Goal: Task Accomplishment & Management: Manage account settings

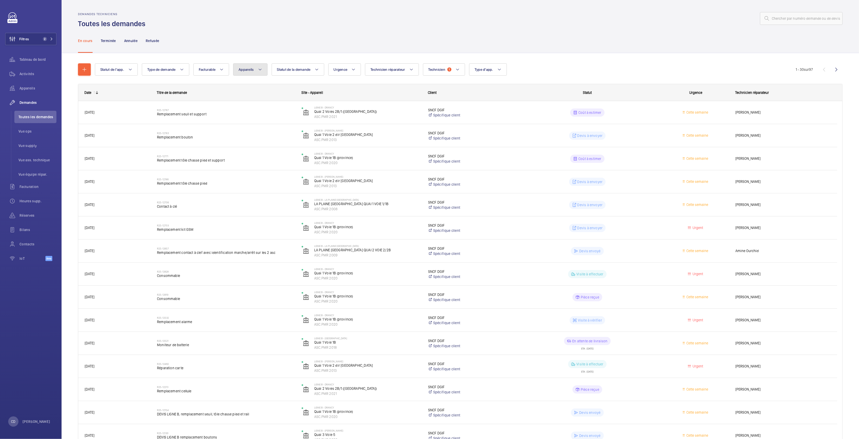
click at [246, 64] on button "Appareils" at bounding box center [250, 69] width 34 height 12
type input ":"
click at [299, 90] on input "text" at bounding box center [281, 88] width 89 height 11
paste input "ASC.PMR 2201"
type input "ASC.PMR 2201"
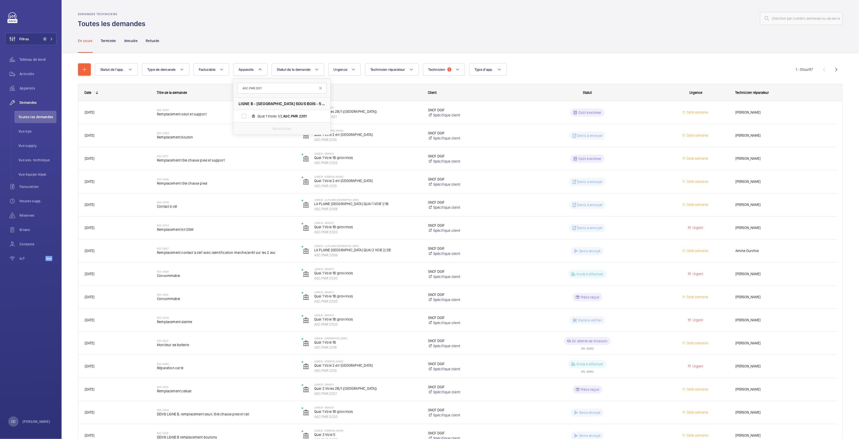
click at [297, 123] on div "Réinitialiser" at bounding box center [281, 128] width 97 height 12
click at [293, 118] on label "Quai 1 Voies 1/2, ASC.PMR 2201" at bounding box center [277, 116] width 89 height 12
click at [249, 118] on input "Quai 1 Voies 1/2, ASC.PMR 2201" at bounding box center [244, 116] width 10 height 10
checkbox input "true"
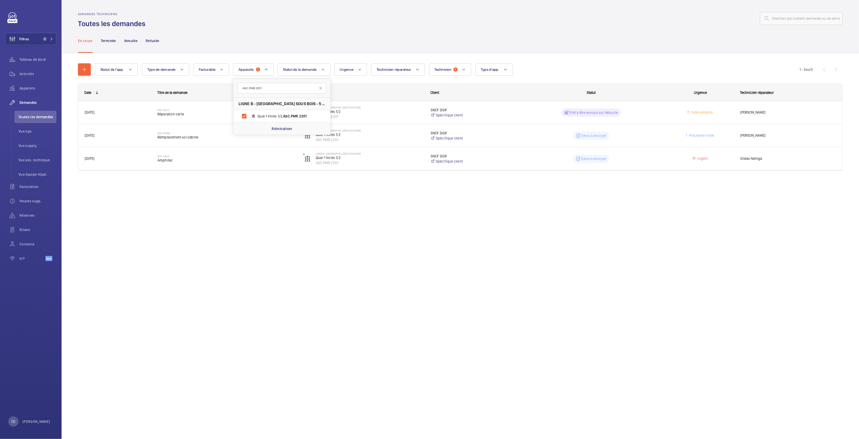
click at [287, 240] on div "Demandes techniciens Toutes les demandes En cours Terminée Annulée Refusée Stat…" at bounding box center [460, 219] width 797 height 439
click at [240, 67] on button "Appareils 1" at bounding box center [253, 69] width 40 height 12
click at [286, 178] on div "Réinitialiser" at bounding box center [281, 183] width 97 height 12
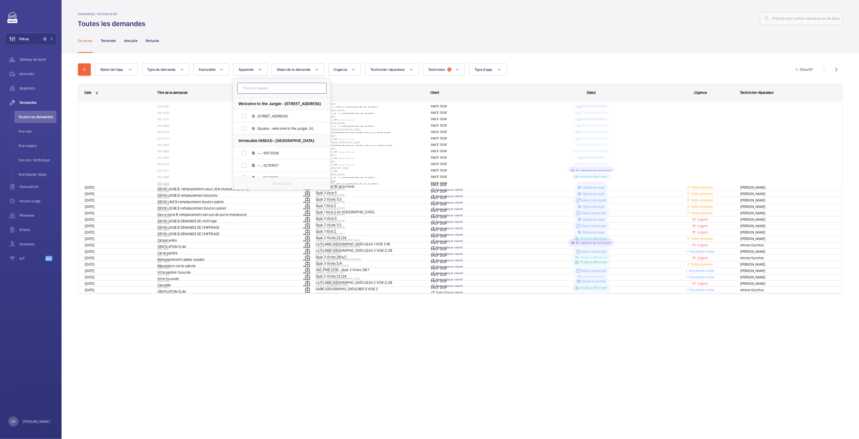
click at [261, 91] on input "text" at bounding box center [281, 88] width 89 height 11
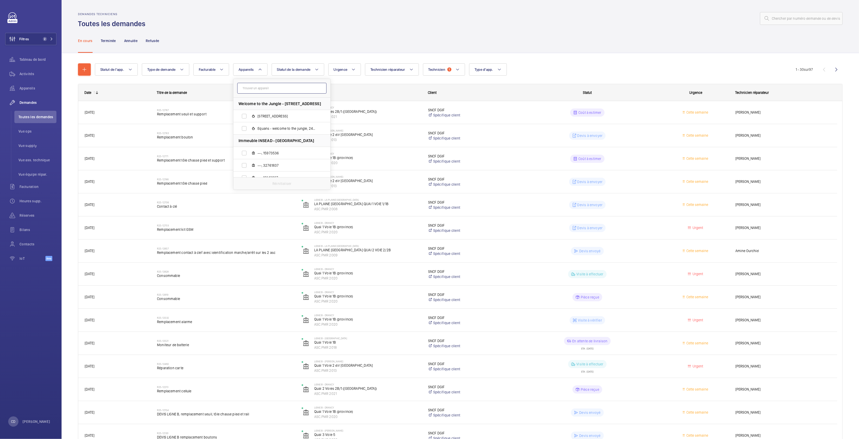
paste input "ASC.PMR 2020"
type input "ASC.PMR 2020"
click at [265, 116] on span "Quai 1 Voie 1B (province), ASC.PMR 2020" at bounding box center [286, 116] width 59 height 5
click at [249, 116] on input "Quai 1 Voie 1B (province), ASC.PMR 2020" at bounding box center [244, 116] width 10 height 10
checkbox input "true"
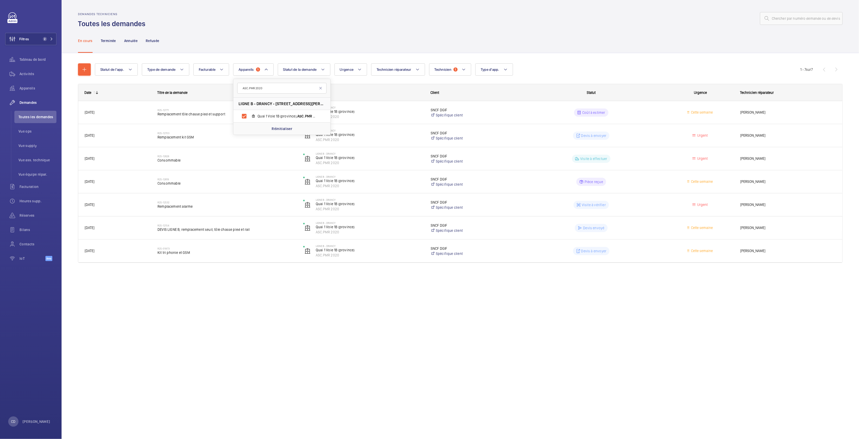
click at [257, 396] on div "Demandes techniciens Toutes les demandes En cours Terminée Annulée Refusée Stat…" at bounding box center [460, 219] width 797 height 439
click at [252, 74] on button "Appareils 1" at bounding box center [253, 69] width 40 height 12
click at [281, 184] on p "Réinitialiser" at bounding box center [281, 183] width 21 height 5
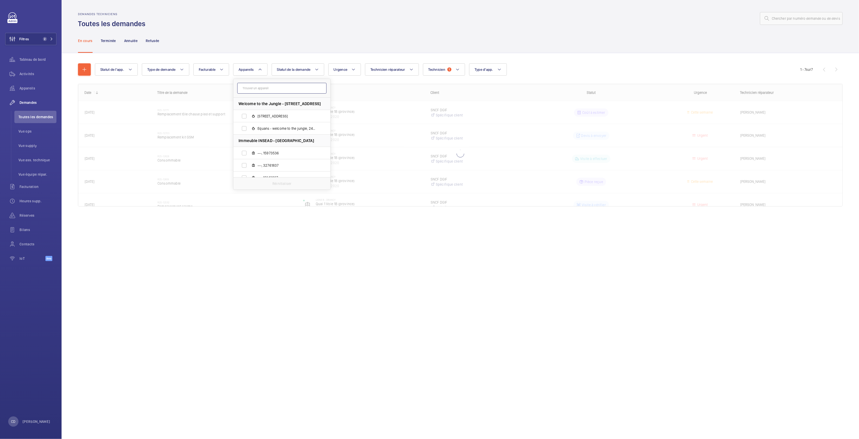
click at [256, 84] on input "text" at bounding box center [281, 88] width 89 height 11
paste input "ASC.PMR 2020"
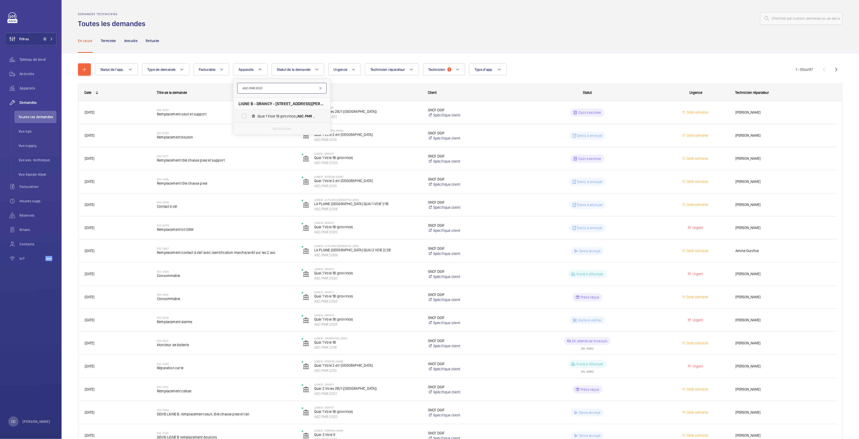
type input "ASC.PMR 2020"
click at [273, 112] on label "Quai 1 Voie 1B (province), ASC.PMR 2020" at bounding box center [277, 116] width 89 height 12
click at [249, 112] on input "Quai 1 Voie 1B (province), ASC.PMR 2020" at bounding box center [244, 116] width 10 height 10
checkbox input "true"
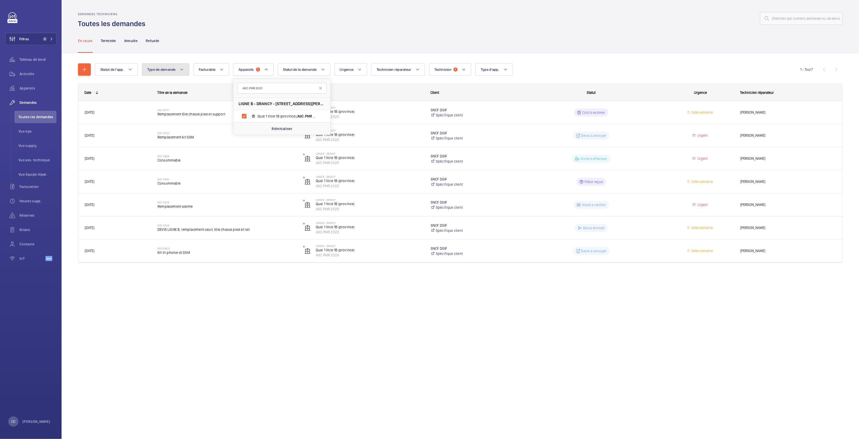
click at [187, 75] on button "Type de demande" at bounding box center [165, 69] width 47 height 12
click at [197, 41] on div "En cours Terminée Annulée Refusée" at bounding box center [460, 40] width 764 height 24
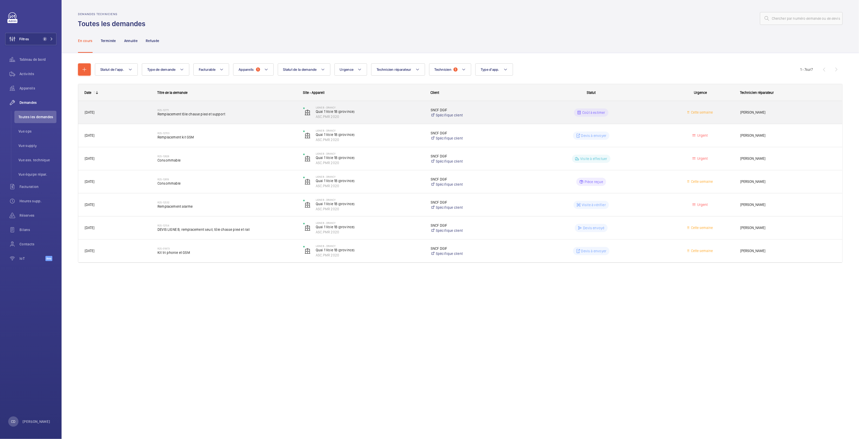
click at [182, 123] on div "R25-12771 Remplacement tôle chasse pied et support" at bounding box center [223, 112] width 145 height 23
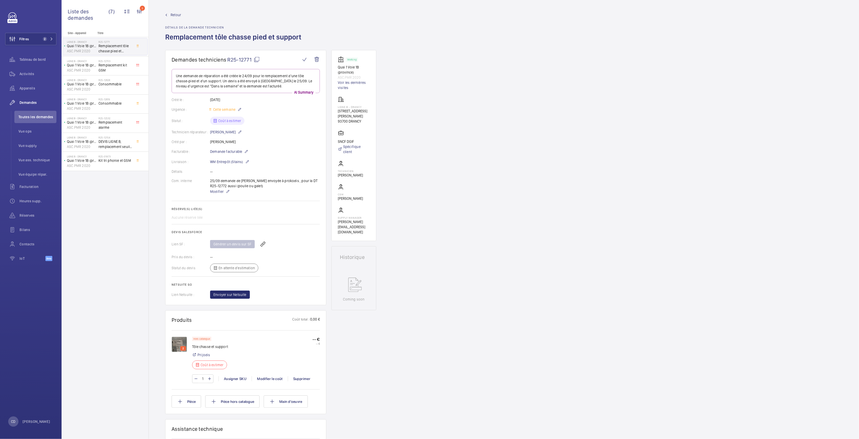
click at [307, 161] on div "Livraison : WM Entrepôt (Stains)" at bounding box center [246, 162] width 148 height 6
drag, startPoint x: 286, startPoint y: 190, endPoint x: 208, endPoint y: 176, distance: 79.5
click at [208, 176] on wm-front-card-body "Une demande de réparation a été créée le 24/09 pour le remplacement d'une tôle …" at bounding box center [246, 184] width 148 height 230
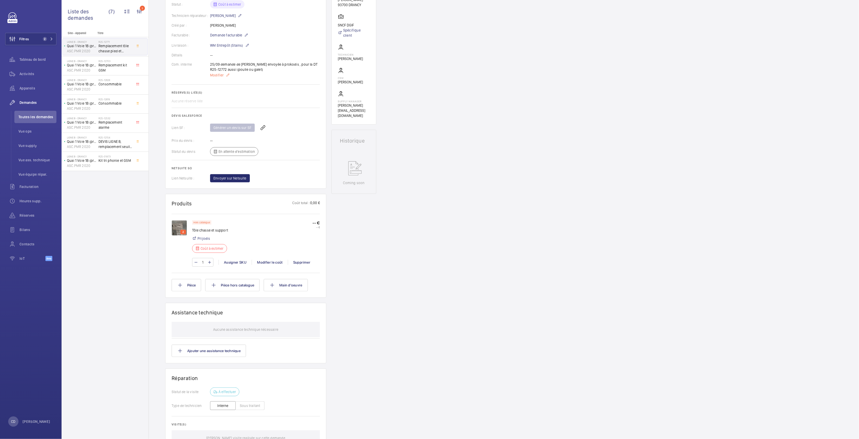
scroll to position [113, 0]
click at [296, 86] on wm-front-card-body "Une demande de réparation a été créée le 24/09 pour le remplacement d'une tôle …" at bounding box center [246, 71] width 148 height 230
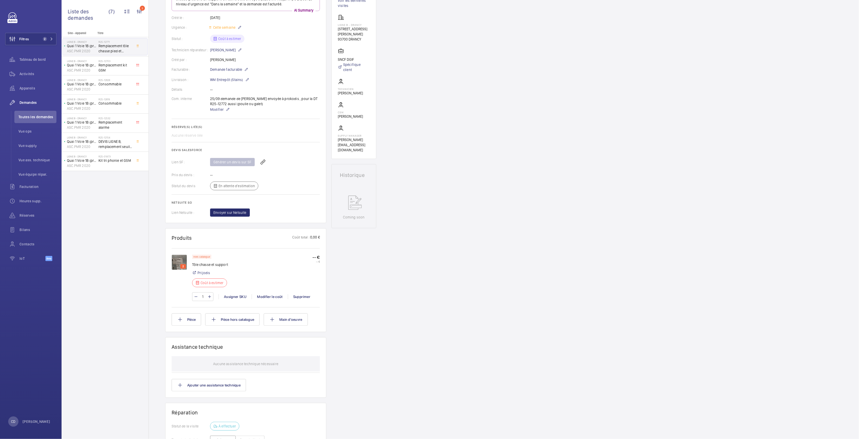
scroll to position [79, 0]
drag, startPoint x: 297, startPoint y: 67, endPoint x: 308, endPoint y: 68, distance: 10.8
click at [308, 68] on wm-front-card-body "Une demande de réparation a été créée le 24/09 pour le remplacement d'une tôle …" at bounding box center [246, 105] width 148 height 230
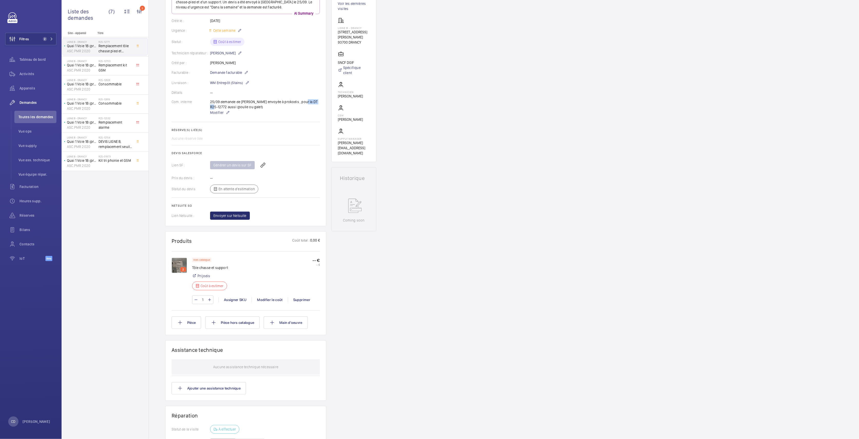
drag, startPoint x: 316, startPoint y: 103, endPoint x: 298, endPoint y: 101, distance: 18.0
click at [298, 101] on div "25/09 demande de [PERSON_NAME] envoyée à prokodis , pour la DT R25-12772 aussi …" at bounding box center [265, 107] width 110 height 16
copy p "R25-12772"
click at [266, 113] on p "Modifier" at bounding box center [265, 112] width 110 height 6
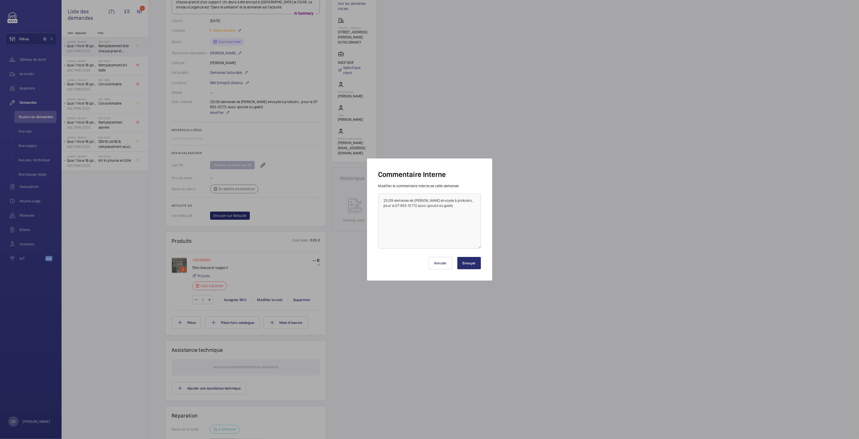
click at [264, 113] on div at bounding box center [429, 219] width 859 height 439
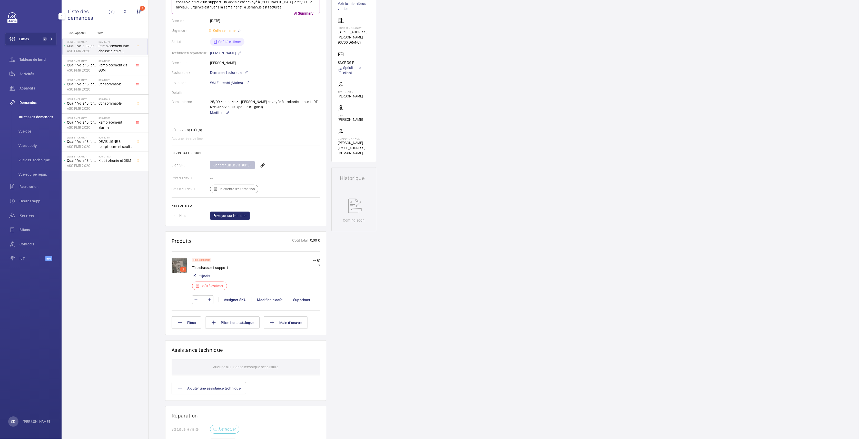
click at [29, 116] on span "Toutes les demandes" at bounding box center [37, 116] width 38 height 5
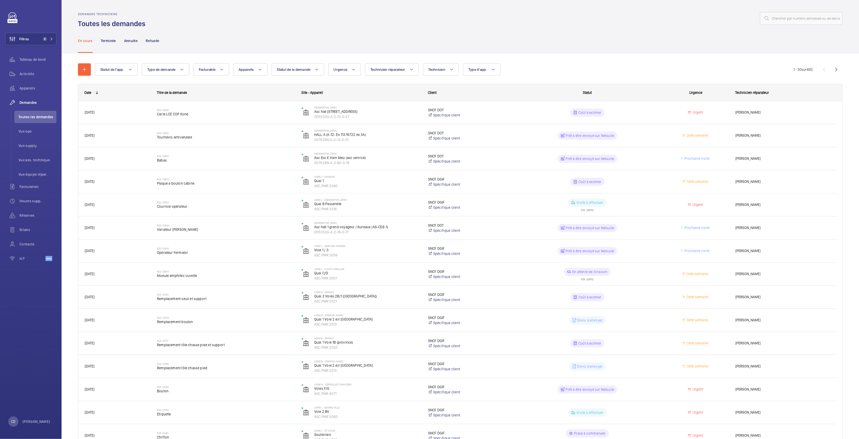
click at [788, 11] on wm-front-admin-header "Demandes techniciens Toutes les demandes" at bounding box center [460, 14] width 797 height 28
click at [784, 18] on input "text" at bounding box center [801, 18] width 83 height 13
paste input "R25-12772"
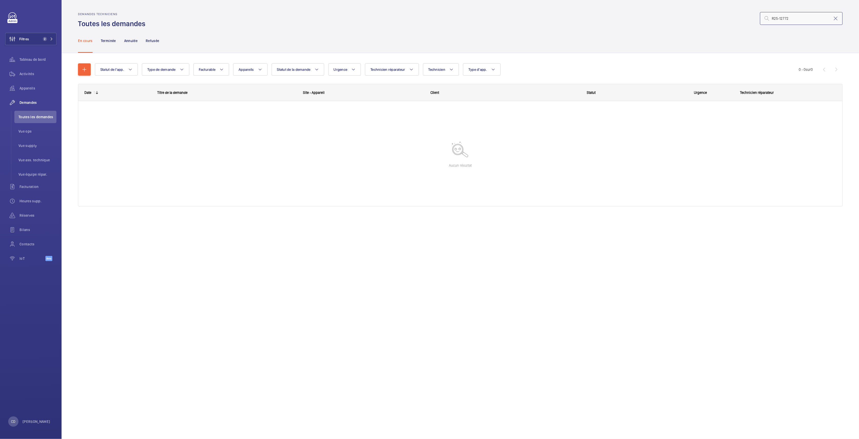
click at [773, 16] on input "R25-12772" at bounding box center [801, 18] width 83 height 13
type input "R25-12772"
click at [114, 42] on p "Terminée" at bounding box center [108, 40] width 15 height 5
click at [137, 42] on p "Annulée" at bounding box center [130, 40] width 13 height 5
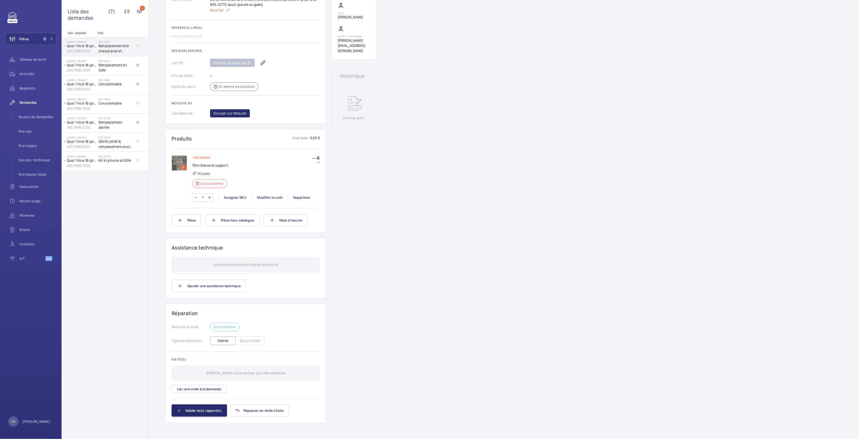
scroll to position [182, 0]
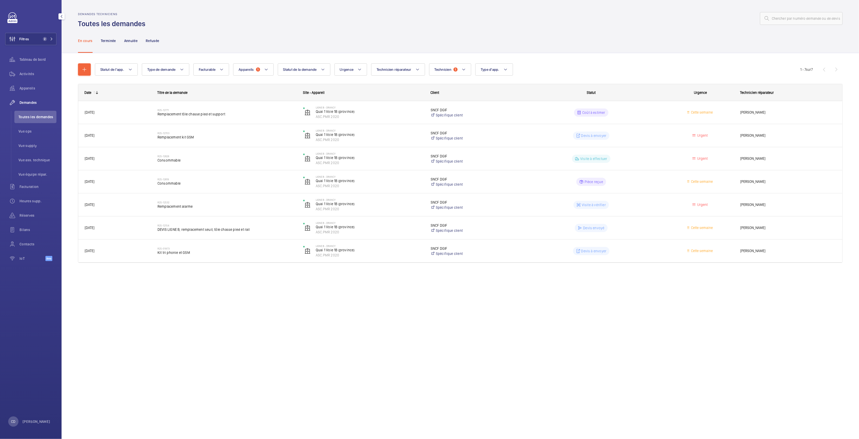
click at [29, 117] on span "Toutes les demandes" at bounding box center [37, 116] width 38 height 5
click at [263, 70] on button "Appareils 1" at bounding box center [253, 69] width 40 height 12
click at [282, 182] on p "Réinitialiser" at bounding box center [281, 183] width 21 height 5
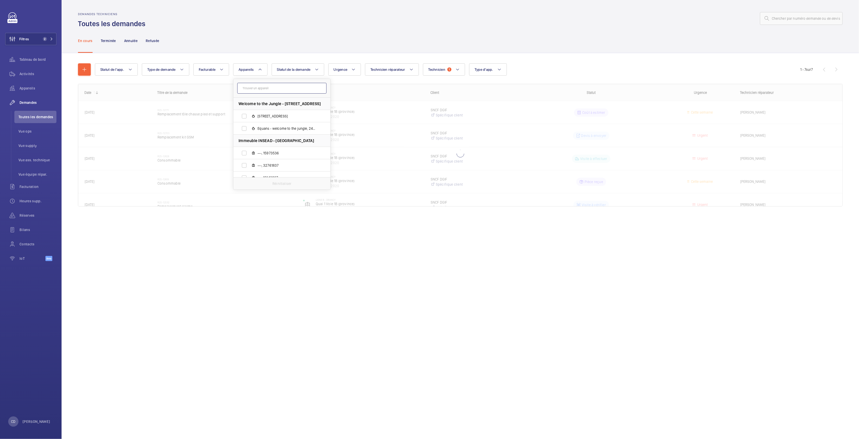
click at [282, 84] on input "text" at bounding box center [281, 88] width 89 height 11
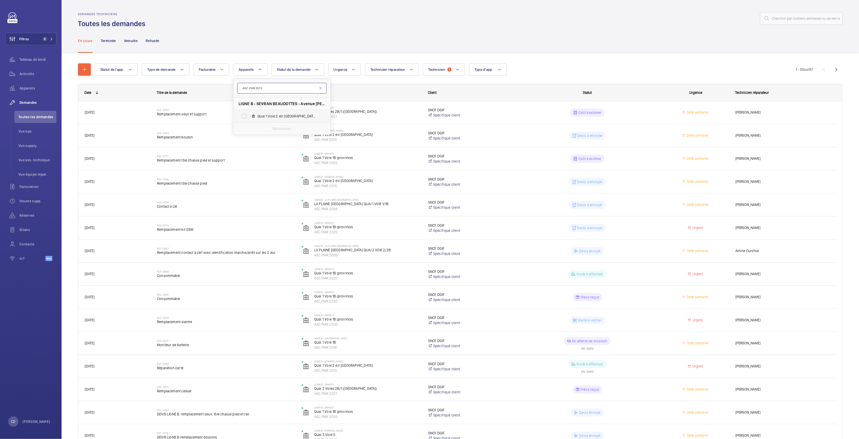
type input "ASC.PMR 2013"
click at [281, 112] on label "Quai 1 Voie 2 dir [GEOGRAPHIC_DATA], ASC.PMR 2013" at bounding box center [277, 116] width 89 height 12
click at [249, 112] on input "Quai 1 Voie 2 dir [GEOGRAPHIC_DATA], ASC.PMR 2013" at bounding box center [244, 116] width 10 height 10
checkbox input "true"
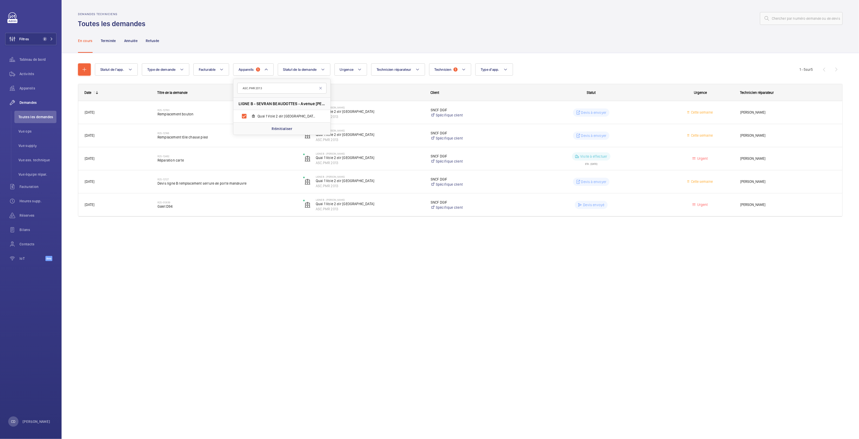
click at [279, 35] on div "En cours Terminée Annulée Refusée" at bounding box center [460, 40] width 764 height 24
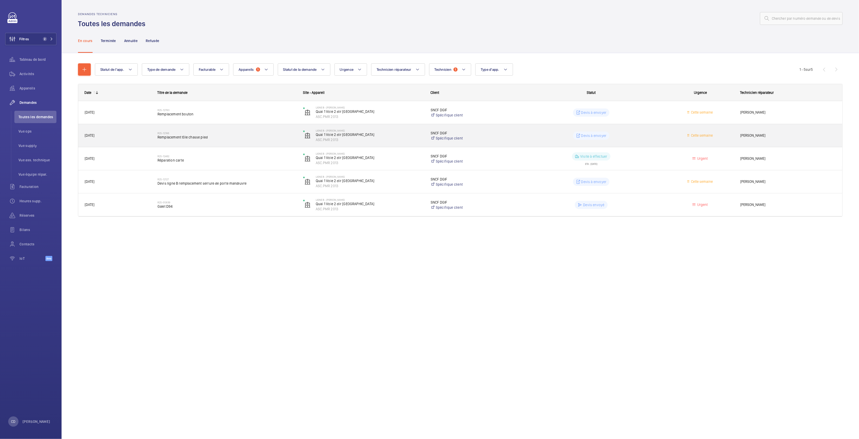
click at [170, 146] on div "R25-12746 Remplacement tôle chasse pied" at bounding box center [223, 135] width 145 height 23
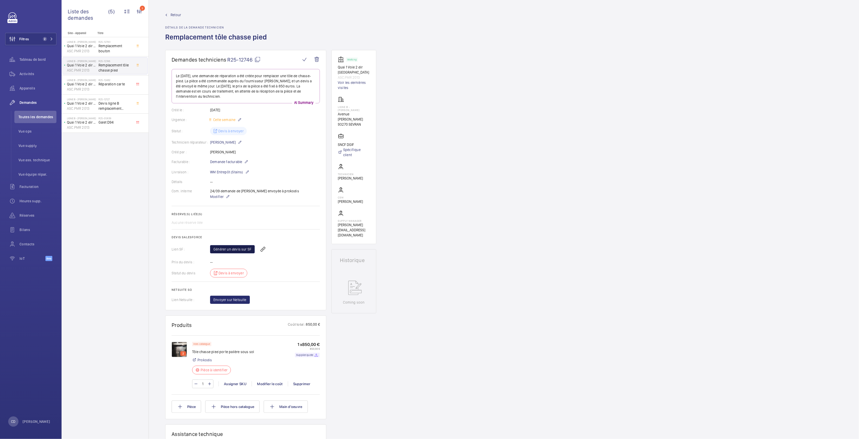
click at [238, 248] on link "Générer un devis sur SF" at bounding box center [232, 249] width 45 height 8
drag, startPoint x: 358, startPoint y: 78, endPoint x: 336, endPoint y: 67, distance: 24.8
click at [336, 67] on wm-front-card "Working Quai 1 Voie 2 dir Paris ASC.PMR 2013 Voir les dernières visites LIGNE B…" at bounding box center [353, 147] width 45 height 194
drag, startPoint x: 336, startPoint y: 67, endPoint x: 339, endPoint y: 72, distance: 5.8
copy div "Quai 1 Voie 2 dir Paris ASC.PMR 2013"
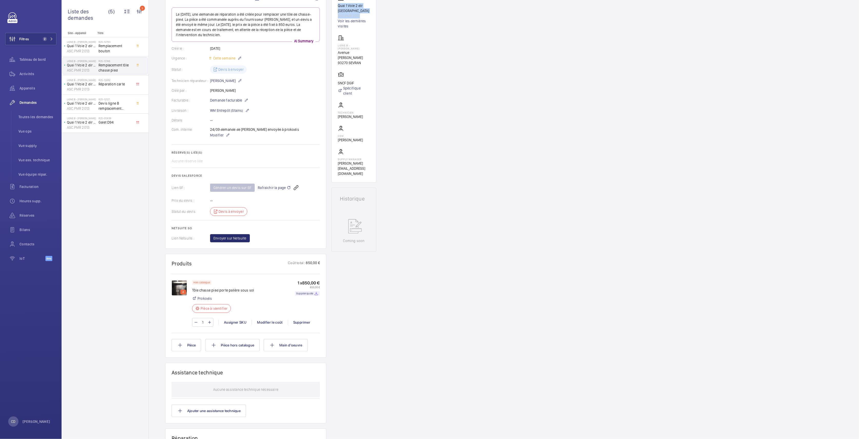
scroll to position [103, 0]
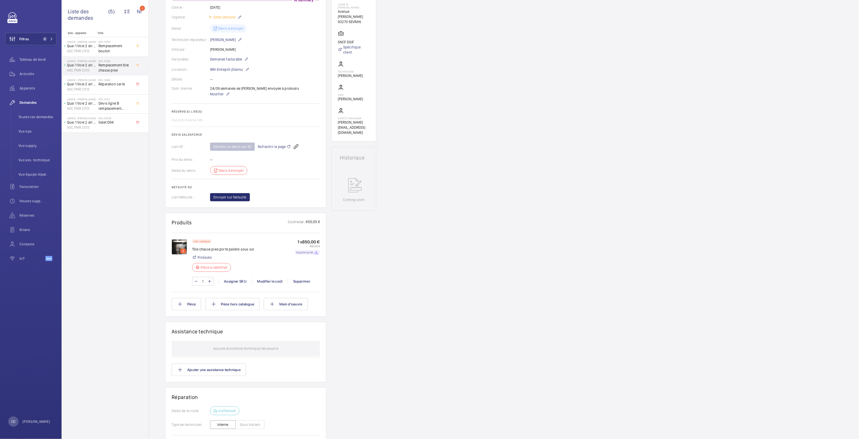
click at [316, 253] on mat-icon at bounding box center [316, 252] width 4 height 4
click at [22, 116] on span "Toutes les demandes" at bounding box center [37, 116] width 38 height 5
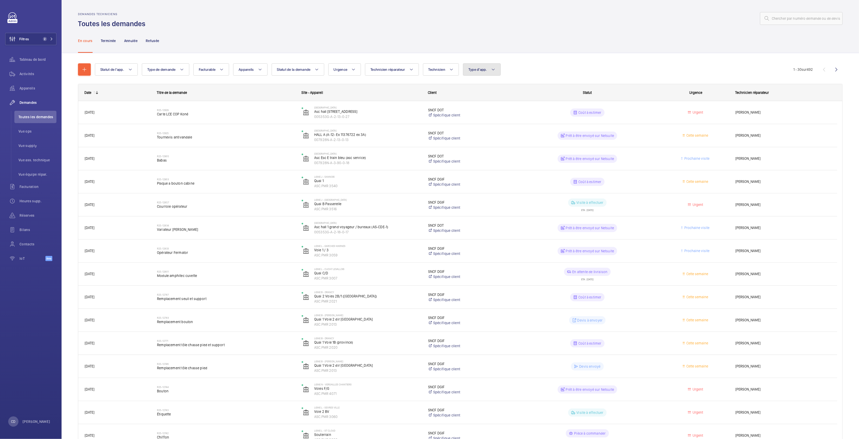
click at [493, 75] on button "Type d'app." at bounding box center [482, 69] width 38 height 12
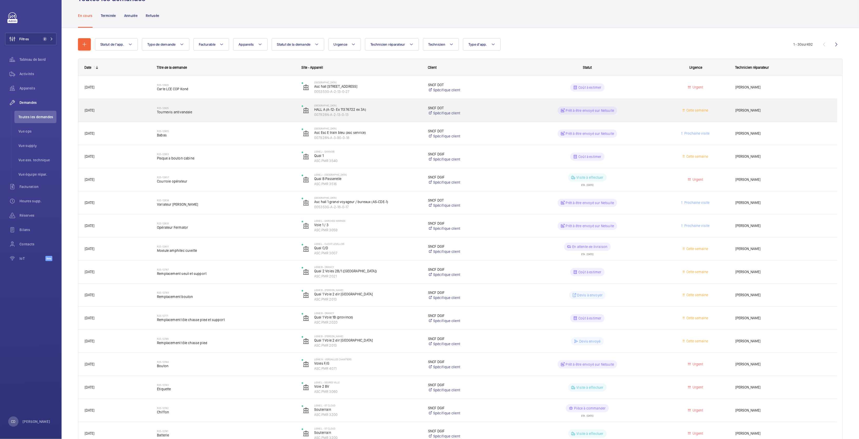
scroll to position [34, 0]
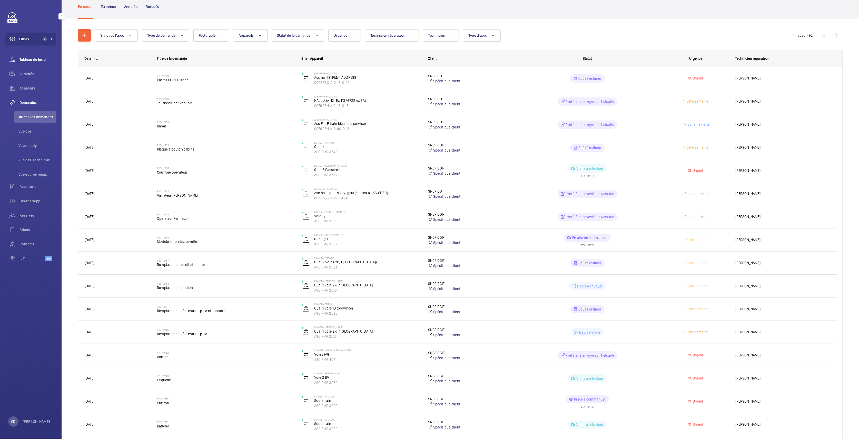
click at [42, 60] on span "Tableau de bord" at bounding box center [37, 59] width 37 height 5
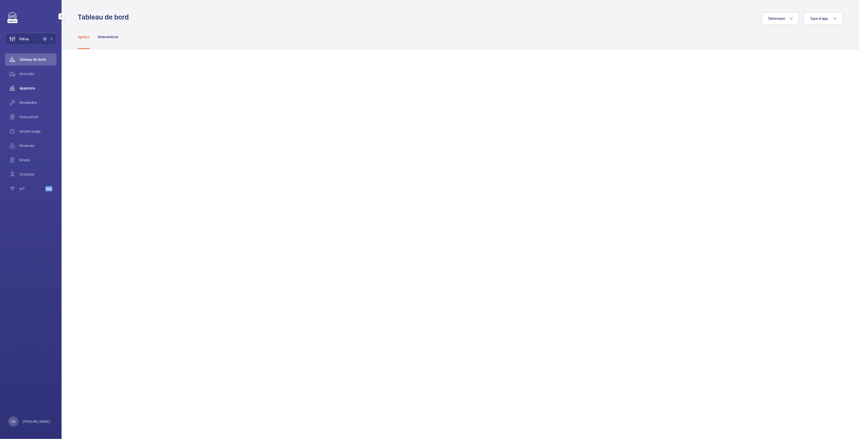
click at [37, 82] on div "Appareils" at bounding box center [30, 88] width 51 height 12
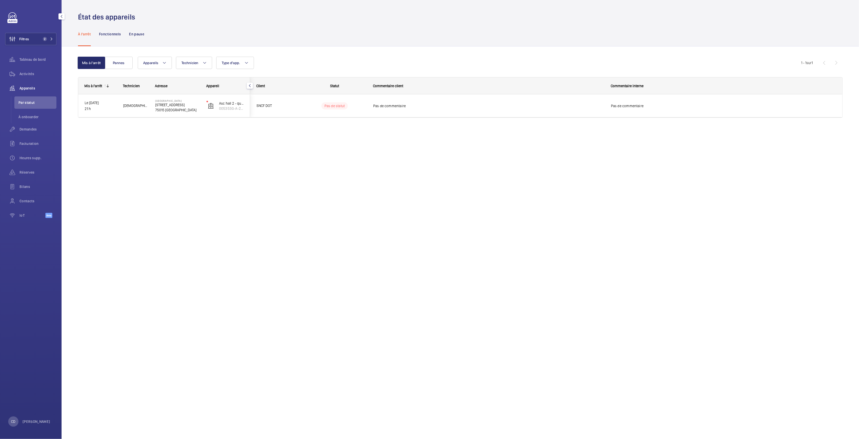
drag, startPoint x: 24, startPoint y: 71, endPoint x: 32, endPoint y: 83, distance: 14.9
click at [24, 71] on div "Activités" at bounding box center [30, 74] width 51 height 12
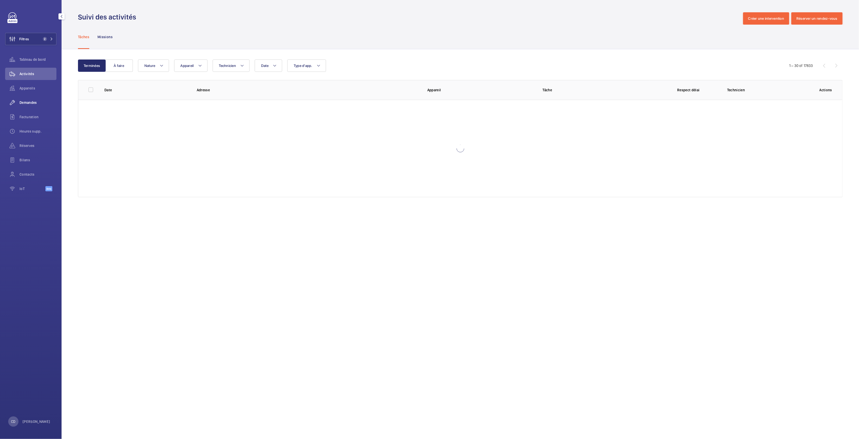
click at [25, 101] on span "Demandes" at bounding box center [37, 102] width 37 height 5
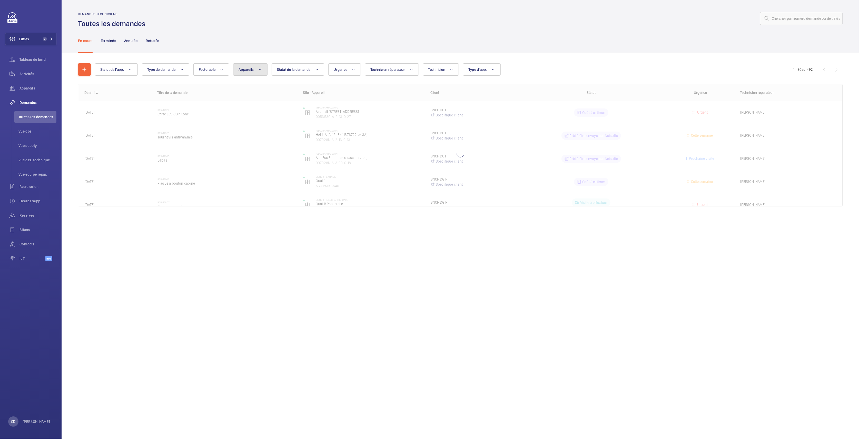
click at [250, 65] on button "Appareils" at bounding box center [250, 69] width 34 height 12
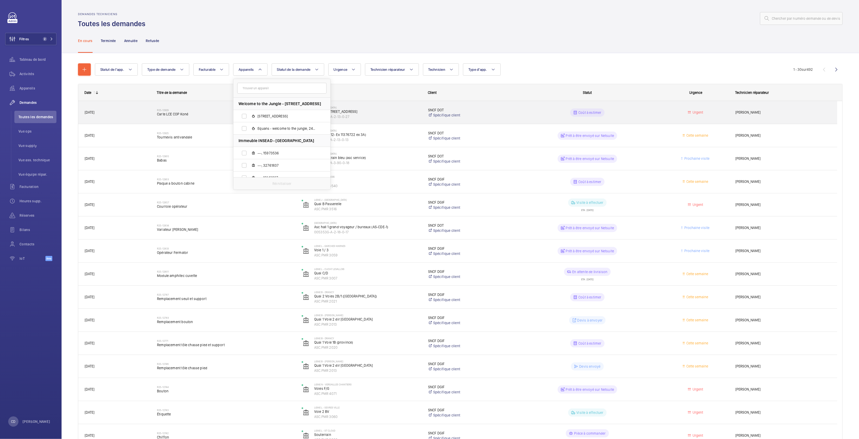
click at [208, 119] on div "R25-12929 Carte LCE COP Koné" at bounding box center [226, 112] width 138 height 15
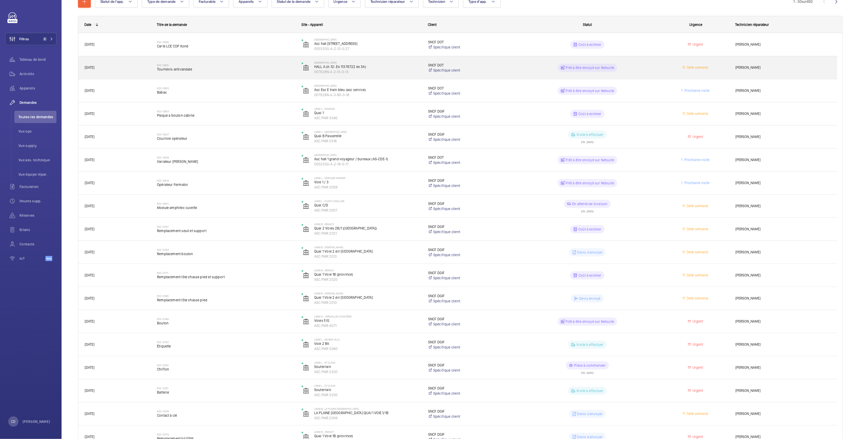
scroll to position [68, 0]
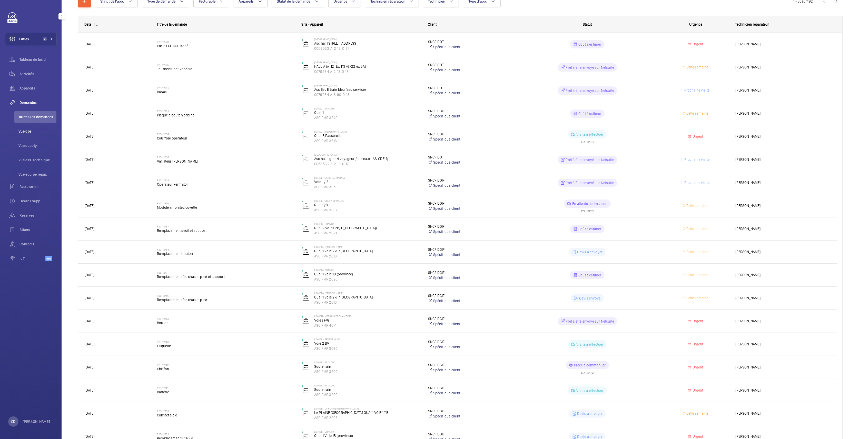
click at [21, 129] on span "Vue ops" at bounding box center [37, 131] width 38 height 5
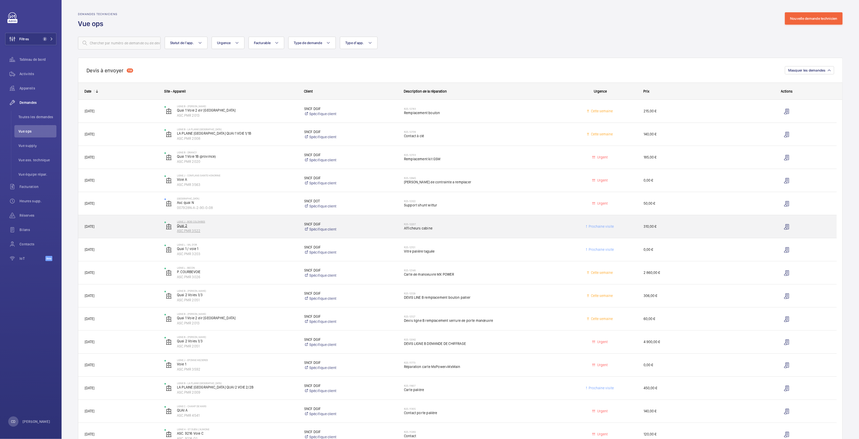
click at [213, 225] on p "Quai 2" at bounding box center [237, 225] width 120 height 5
click at [461, 231] on div "R25-12207 Afficheurs cabine" at bounding box center [480, 226] width 153 height 15
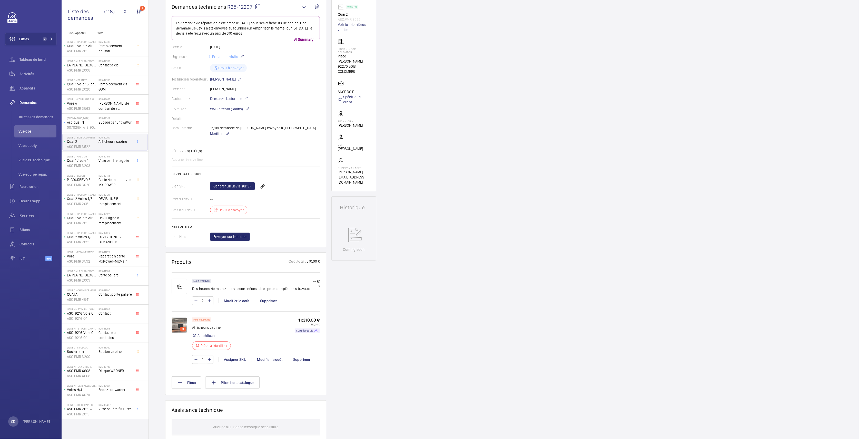
scroll to position [68, 0]
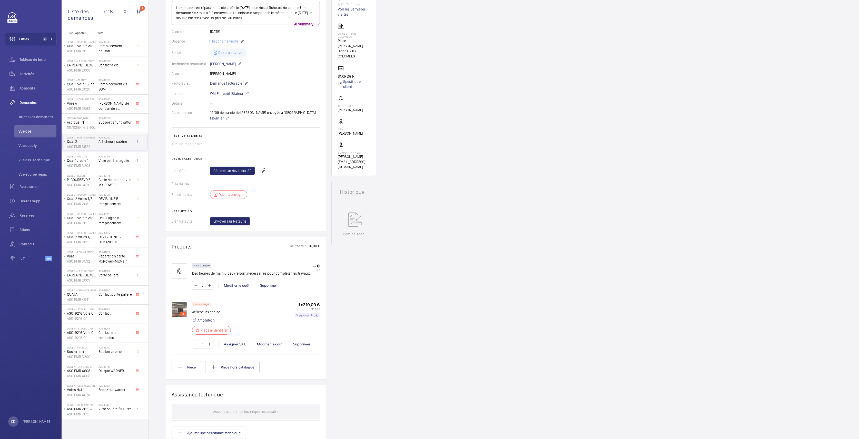
click at [310, 315] on p "Supplier quote" at bounding box center [304, 315] width 17 height 2
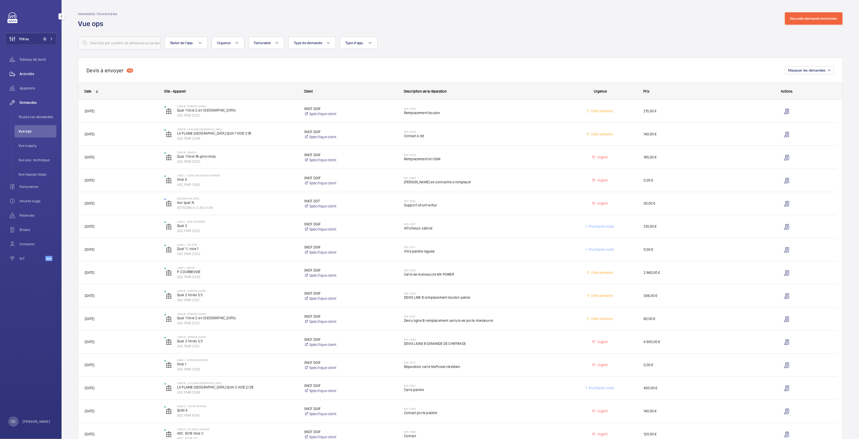
click at [28, 76] on div "Activités" at bounding box center [30, 74] width 51 height 12
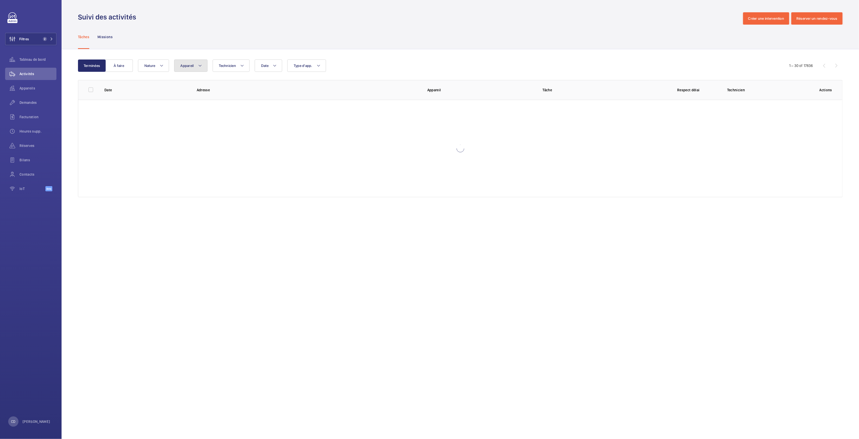
click at [187, 67] on span "Appareil" at bounding box center [186, 66] width 13 height 4
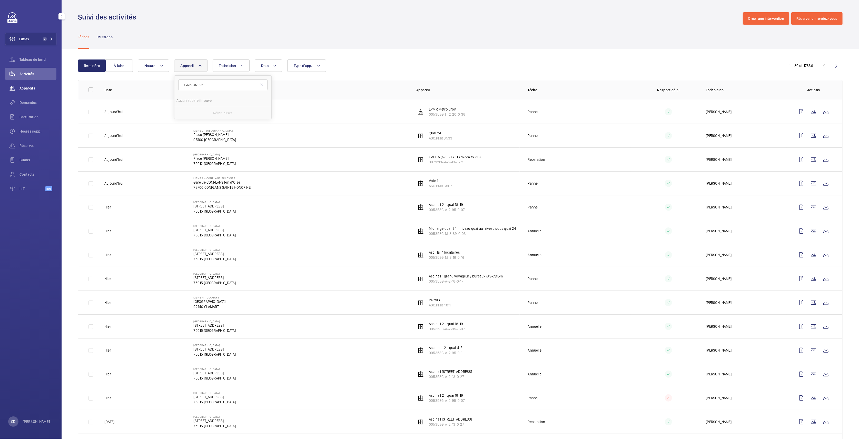
type input "KM720297G02"
click at [30, 87] on span "Appareils" at bounding box center [37, 88] width 37 height 5
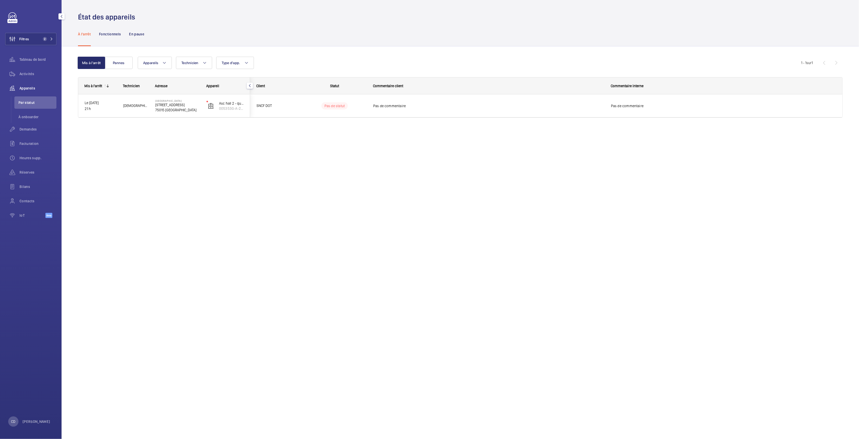
click at [27, 75] on span "Activités" at bounding box center [37, 73] width 37 height 5
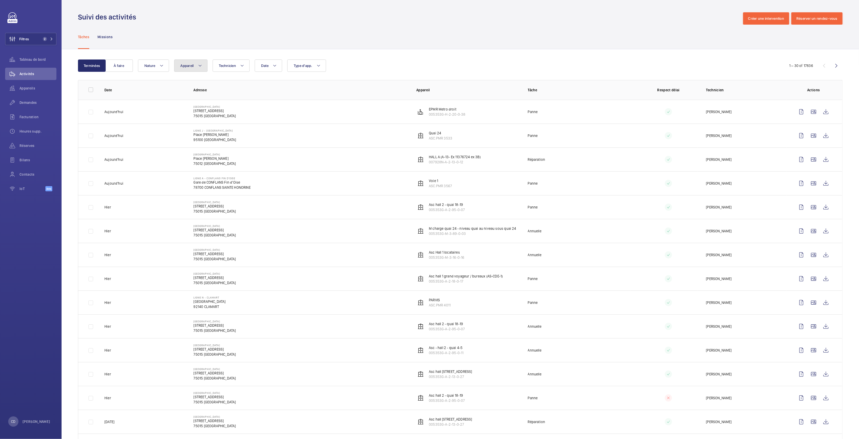
click at [187, 67] on span "Appareil" at bounding box center [186, 66] width 13 height 4
type input "ASC.PMR 2204"
click at [203, 109] on label "Accès gare routière, ASC.PMR 2204" at bounding box center [218, 113] width 89 height 12
click at [190, 109] on input "Accès gare routière, ASC.PMR 2204" at bounding box center [185, 113] width 10 height 10
checkbox input "true"
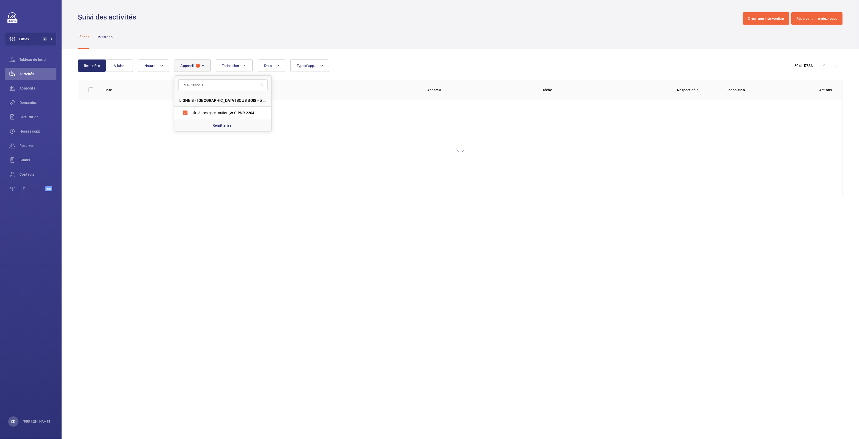
click at [453, 40] on div "Tâches Missions" at bounding box center [460, 37] width 764 height 24
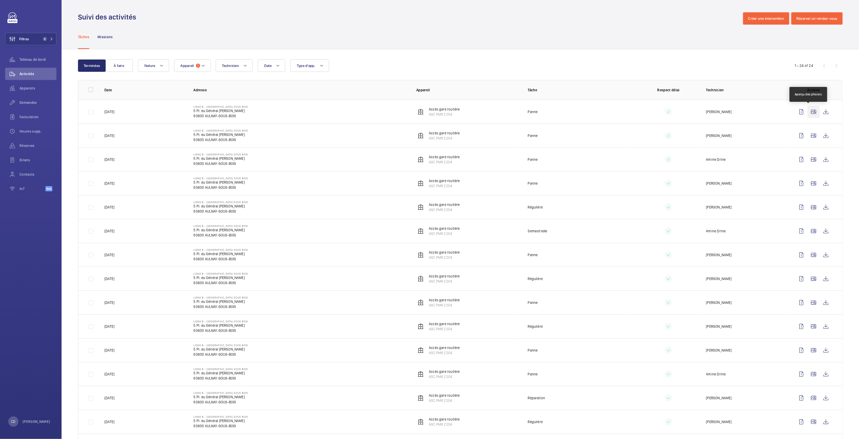
click at [808, 111] on wm-front-icon-button at bounding box center [813, 112] width 12 height 12
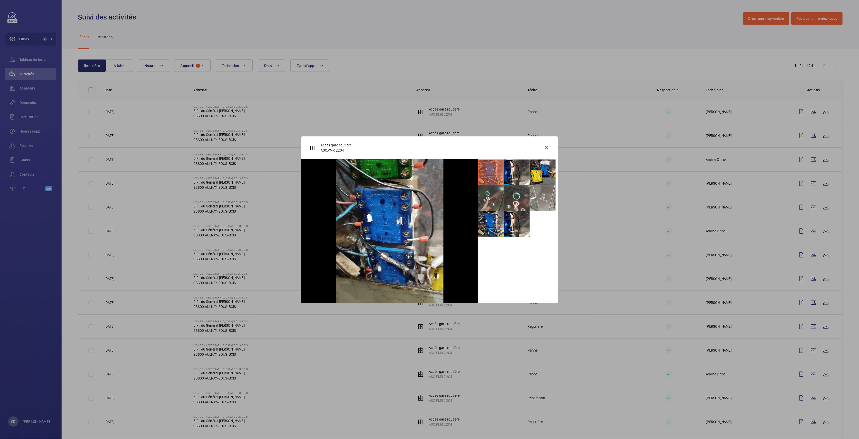
click at [500, 195] on li at bounding box center [491, 198] width 26 height 26
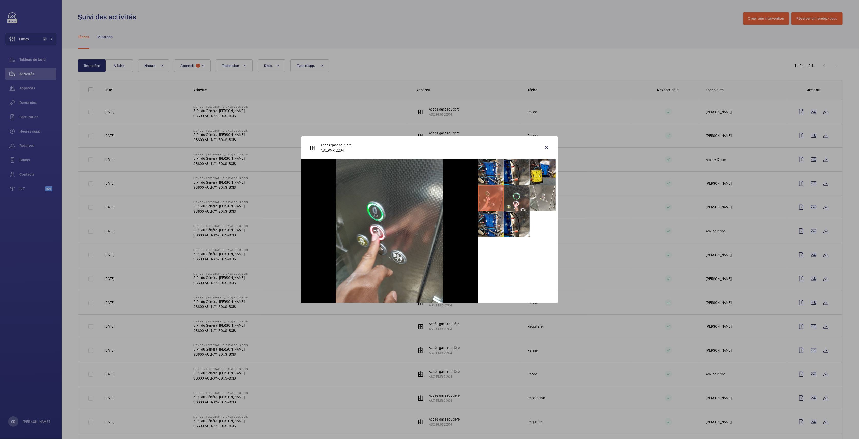
click at [481, 199] on li at bounding box center [491, 198] width 26 height 26
click at [493, 204] on li at bounding box center [491, 198] width 26 height 26
click at [495, 226] on li at bounding box center [491, 224] width 26 height 26
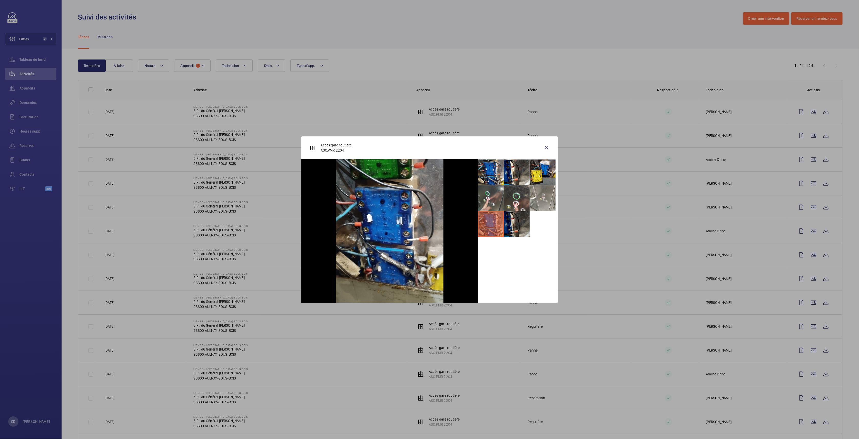
click at [511, 227] on li at bounding box center [517, 224] width 26 height 26
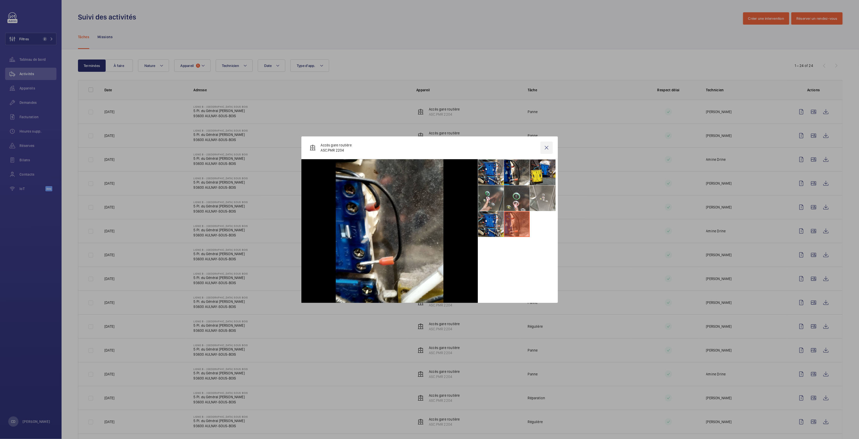
click at [548, 148] on wm-front-icon-button at bounding box center [546, 148] width 12 height 12
click at [810, 137] on wm-front-icon-button at bounding box center [813, 135] width 12 height 12
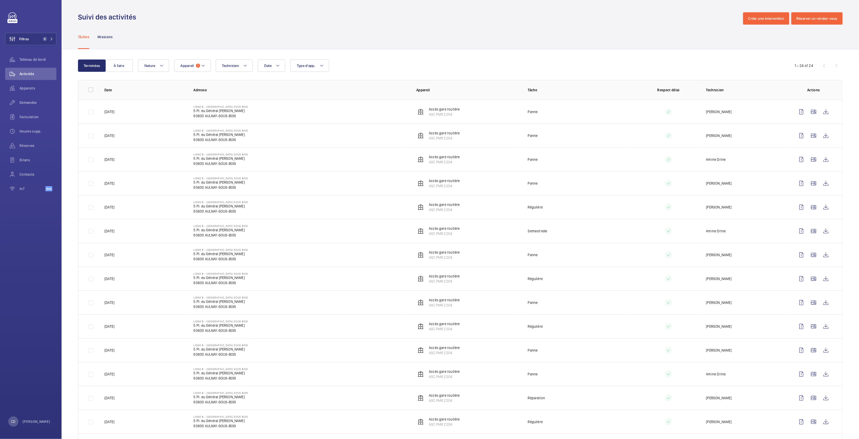
click at [807, 229] on div at bounding box center [429, 219] width 859 height 439
click at [807, 229] on wm-front-icon-button at bounding box center [813, 231] width 12 height 12
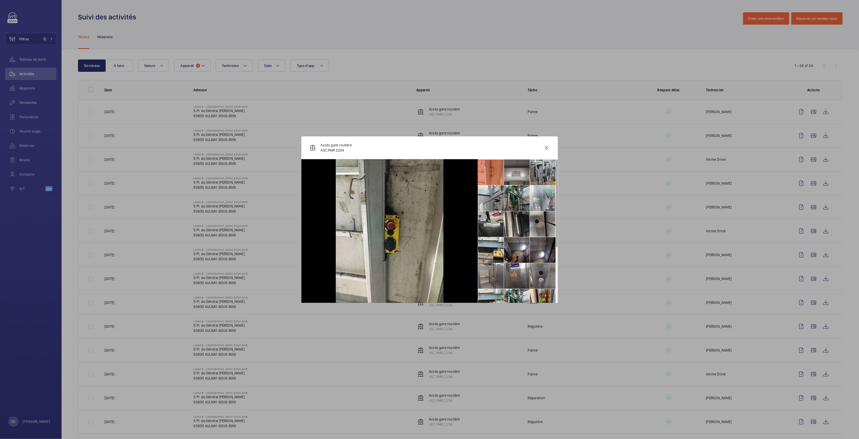
click at [513, 194] on li at bounding box center [517, 198] width 26 height 26
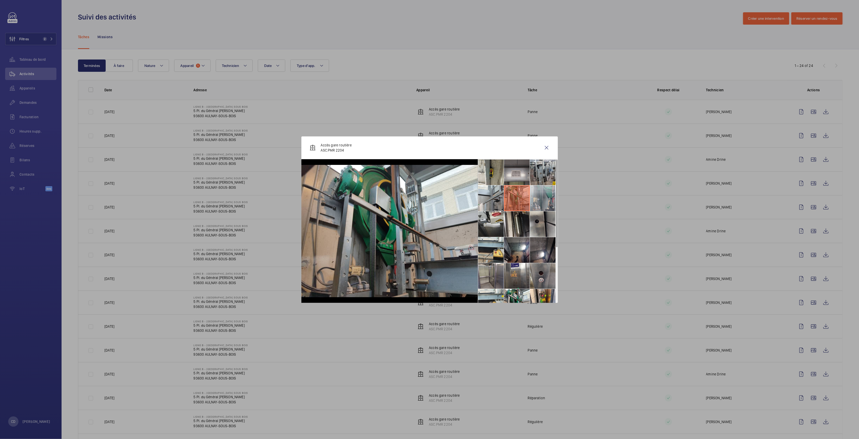
click at [542, 192] on li at bounding box center [543, 198] width 26 height 26
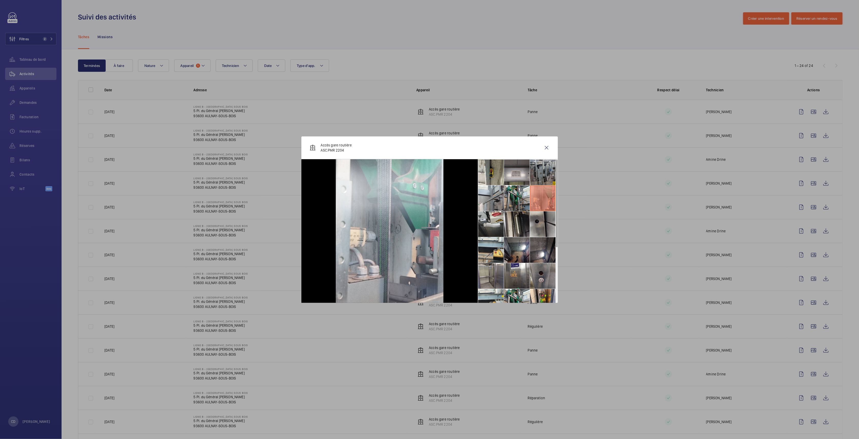
click at [537, 171] on li at bounding box center [543, 172] width 26 height 26
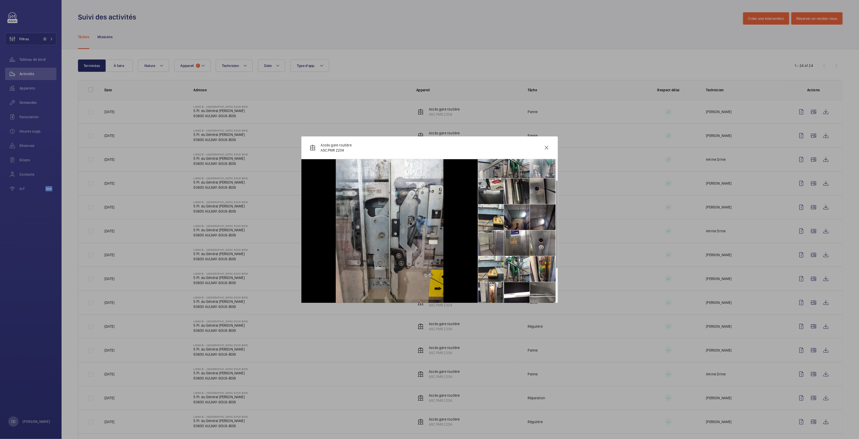
scroll to position [34, 0]
click at [512, 237] on li at bounding box center [517, 242] width 26 height 26
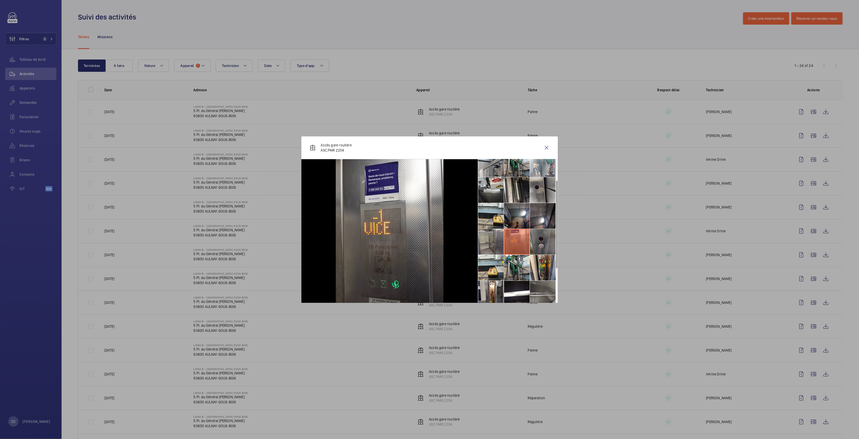
click at [540, 235] on li at bounding box center [543, 242] width 26 height 26
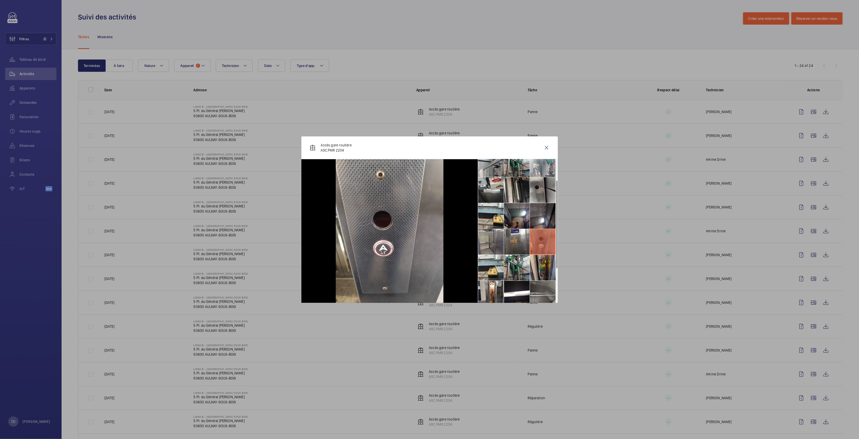
click at [547, 260] on li at bounding box center [543, 268] width 26 height 26
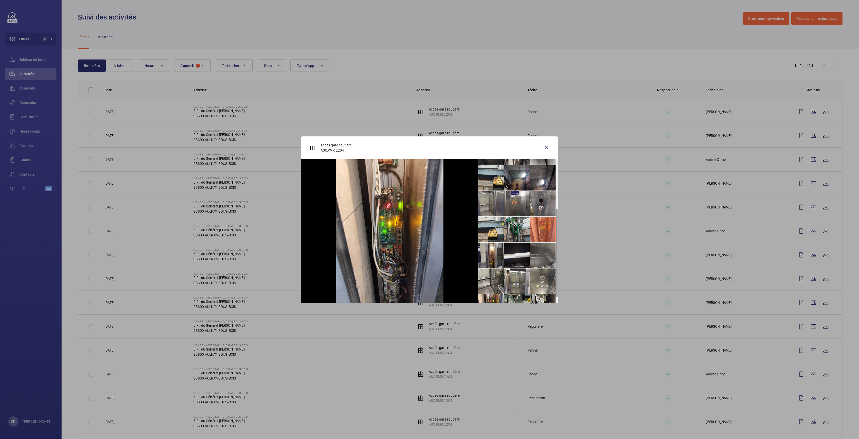
scroll to position [90, 0]
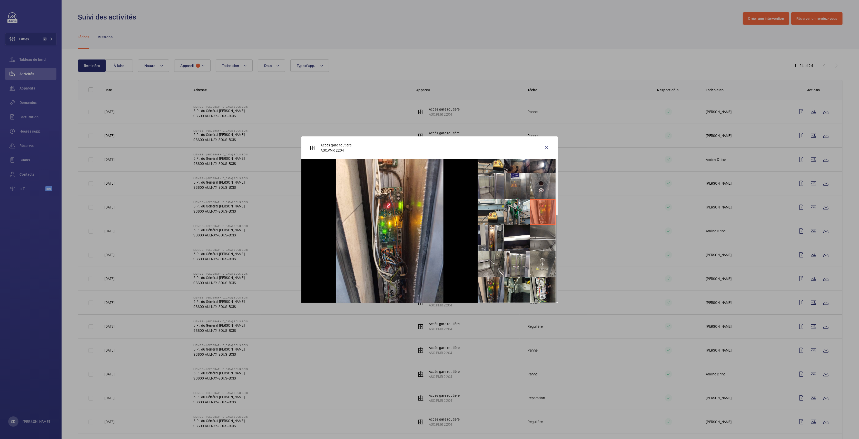
click at [493, 292] on li at bounding box center [491, 290] width 26 height 26
click at [541, 289] on li at bounding box center [543, 290] width 26 height 26
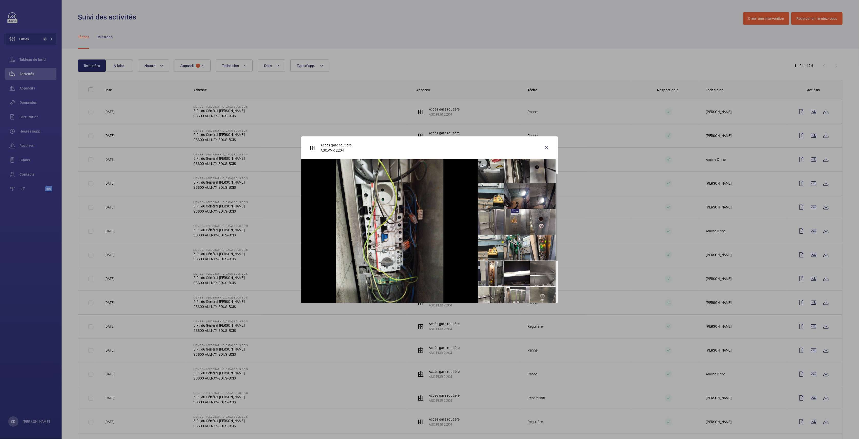
scroll to position [0, 0]
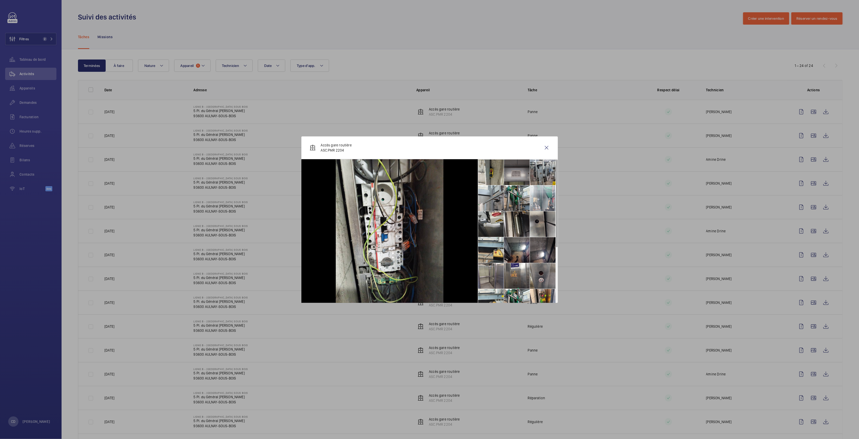
click at [509, 171] on li at bounding box center [517, 172] width 26 height 26
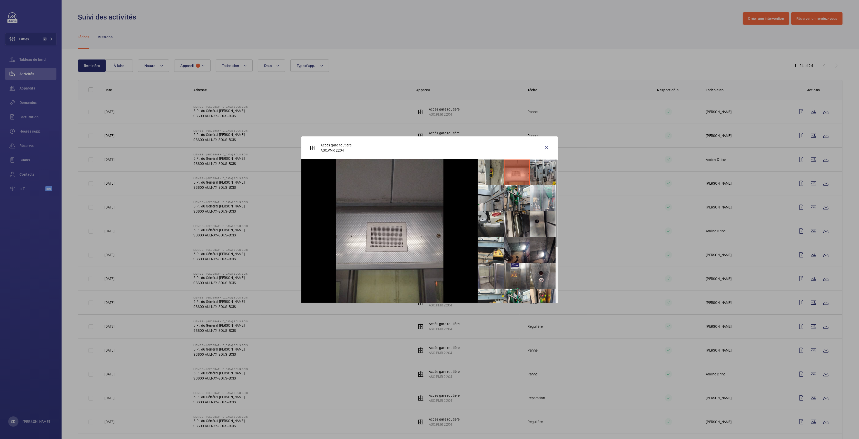
drag, startPoint x: 618, startPoint y: 232, endPoint x: 835, endPoint y: 251, distance: 217.8
click at [618, 232] on div at bounding box center [429, 219] width 859 height 439
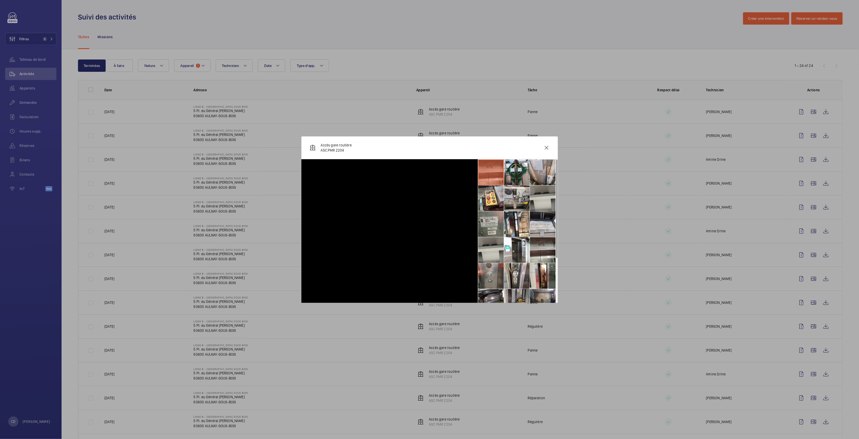
scroll to position [248, 0]
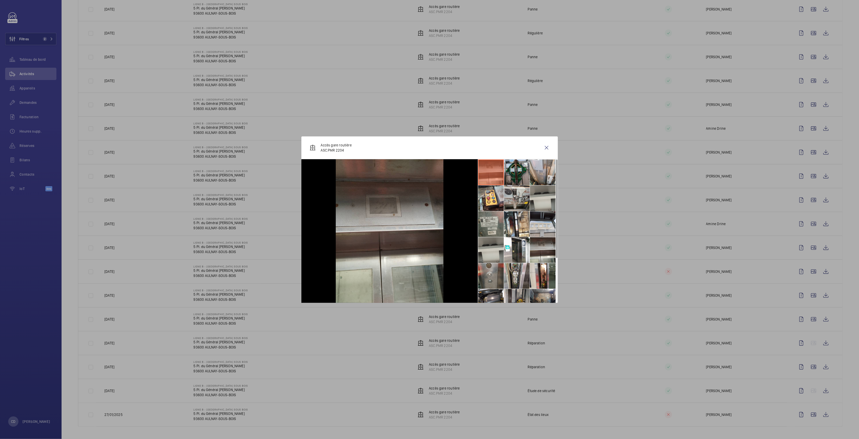
click at [513, 164] on li at bounding box center [517, 172] width 26 height 26
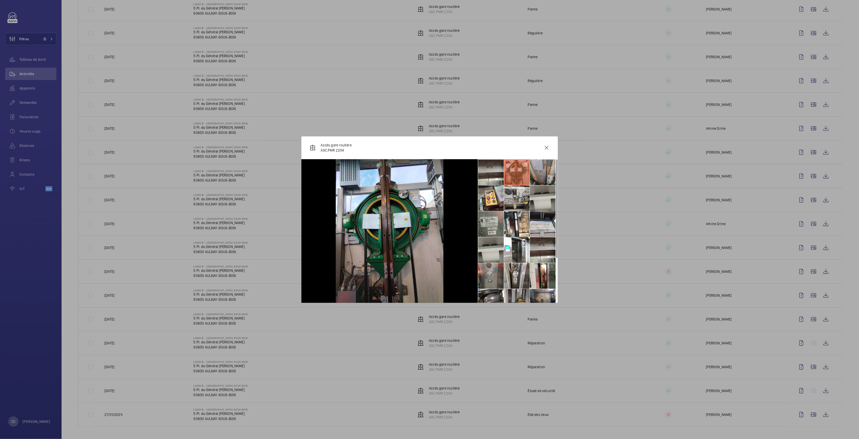
click at [541, 176] on li at bounding box center [543, 172] width 26 height 26
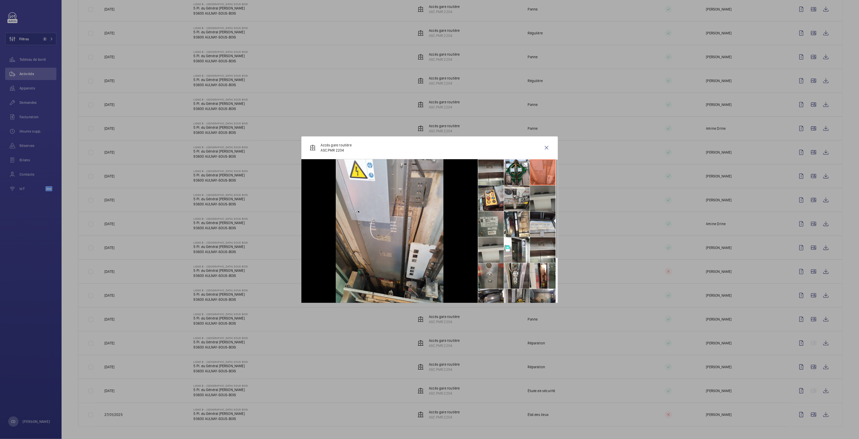
click at [550, 192] on li at bounding box center [543, 198] width 26 height 26
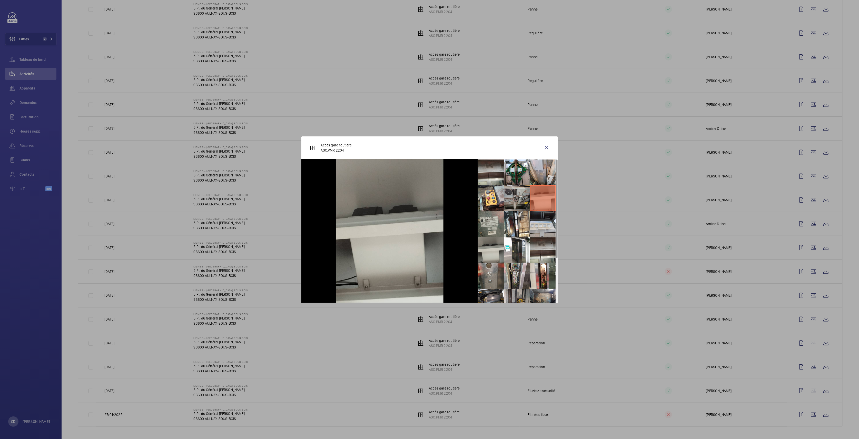
click at [519, 192] on li at bounding box center [517, 198] width 26 height 26
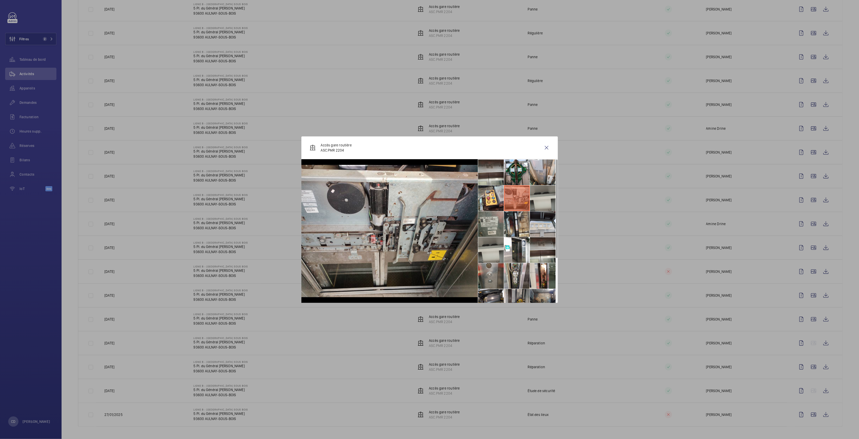
click at [523, 229] on li at bounding box center [517, 224] width 26 height 26
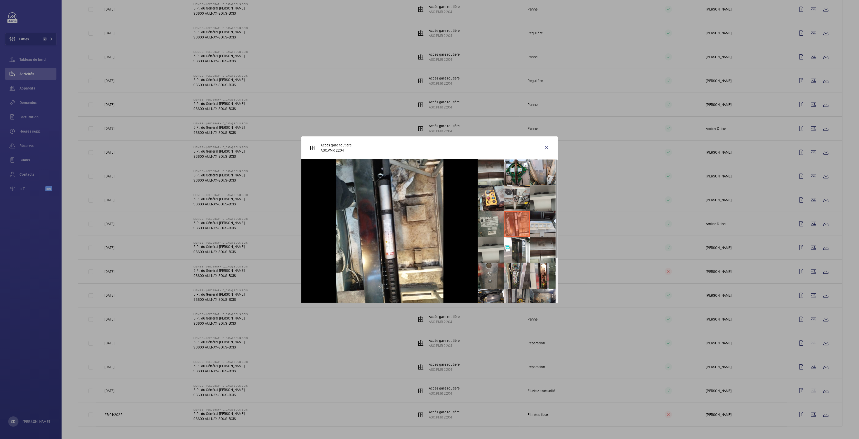
click at [483, 281] on li at bounding box center [491, 276] width 26 height 26
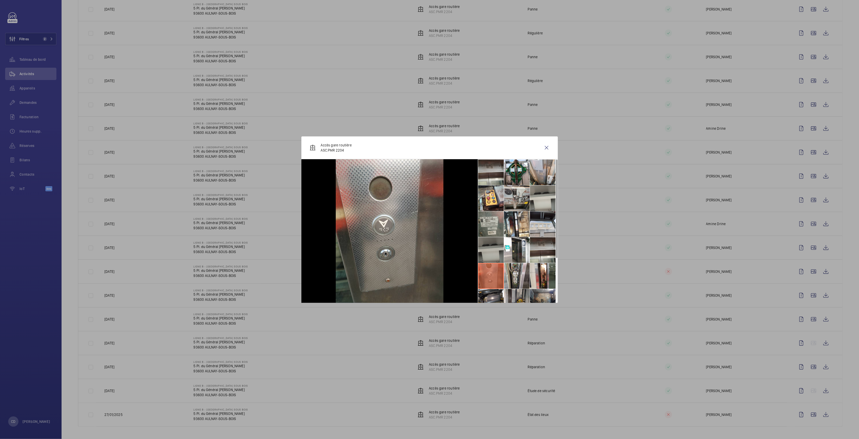
click at [492, 245] on li at bounding box center [491, 250] width 26 height 26
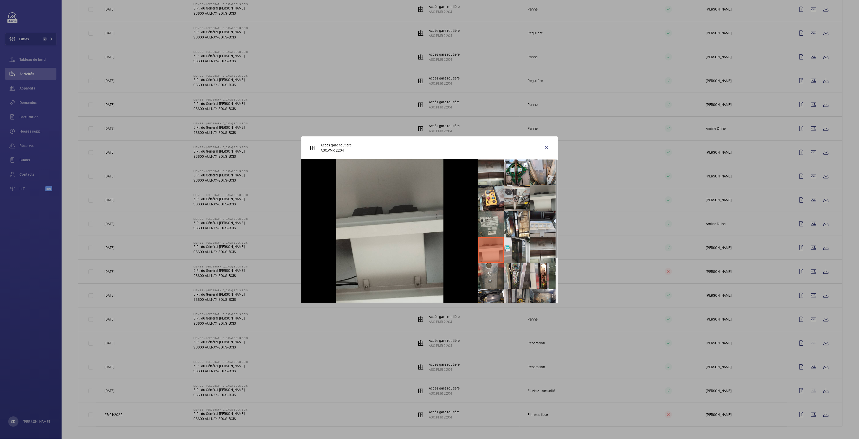
click at [507, 251] on li at bounding box center [517, 250] width 26 height 26
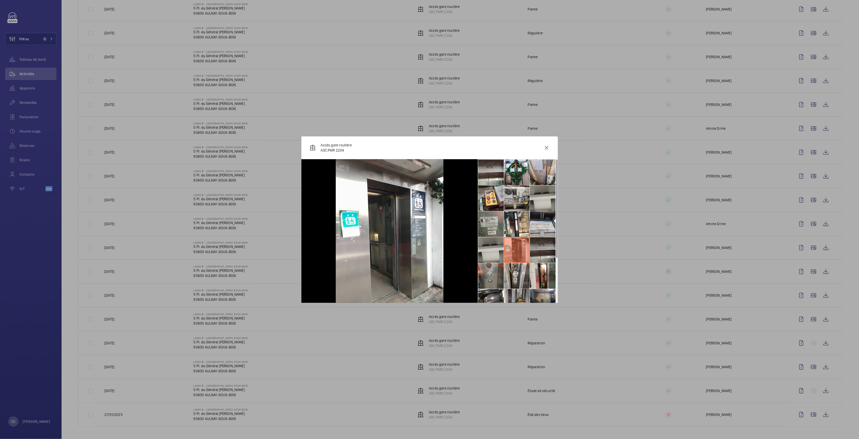
click at [544, 253] on li at bounding box center [543, 250] width 26 height 26
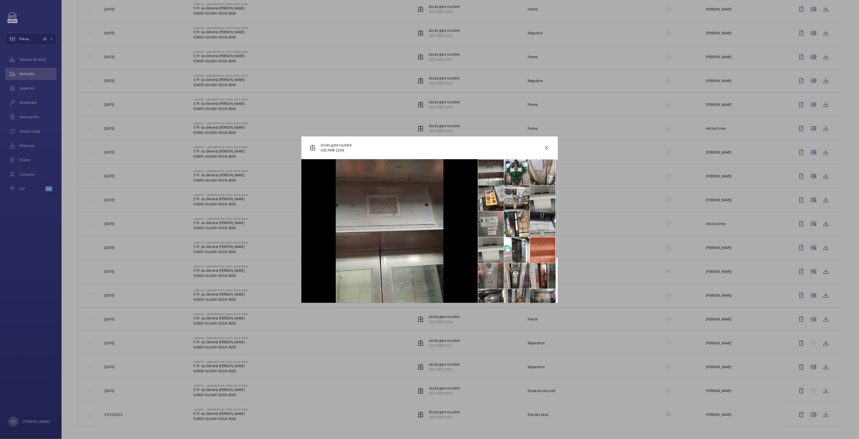
click at [544, 278] on li at bounding box center [543, 276] width 26 height 26
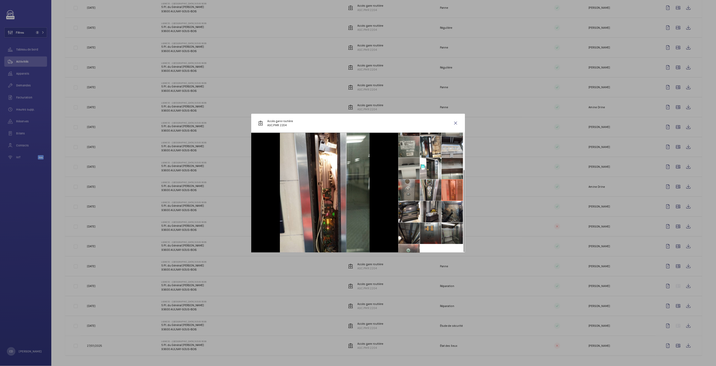
scroll to position [64, 0]
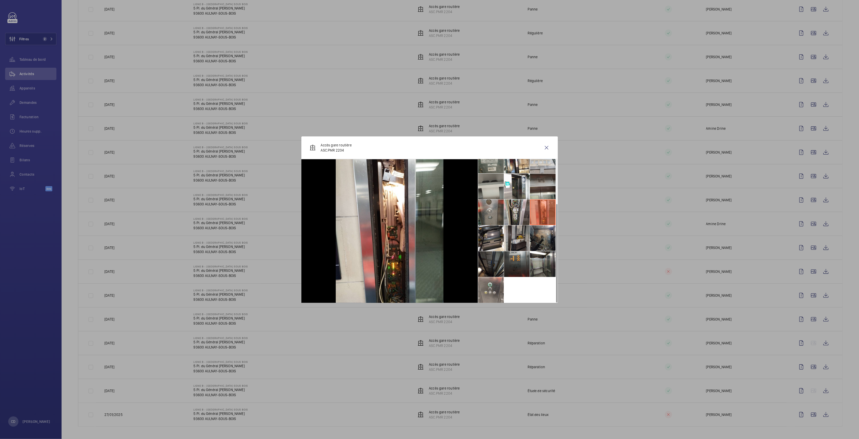
click at [511, 260] on li at bounding box center [517, 264] width 26 height 26
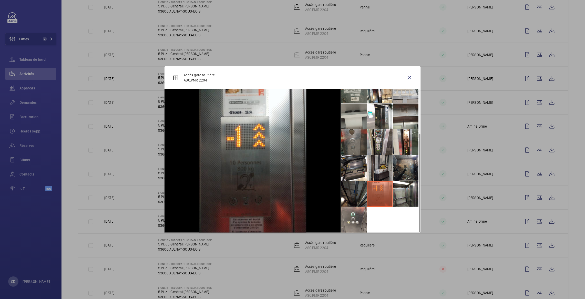
click at [350, 144] on li at bounding box center [354, 142] width 26 height 26
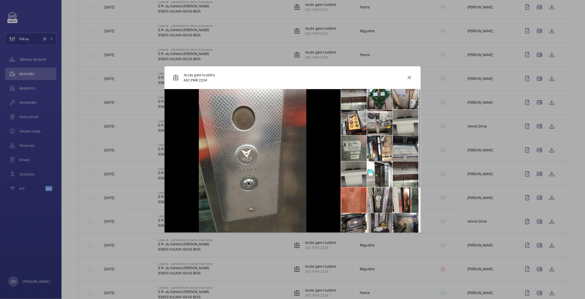
scroll to position [0, 0]
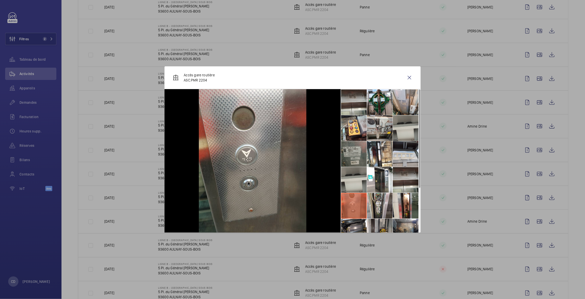
click at [355, 153] on li at bounding box center [354, 154] width 26 height 26
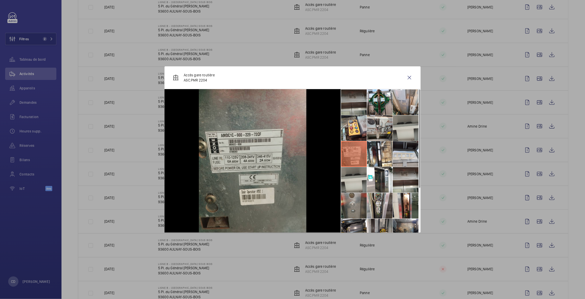
click at [357, 107] on li at bounding box center [354, 102] width 26 height 26
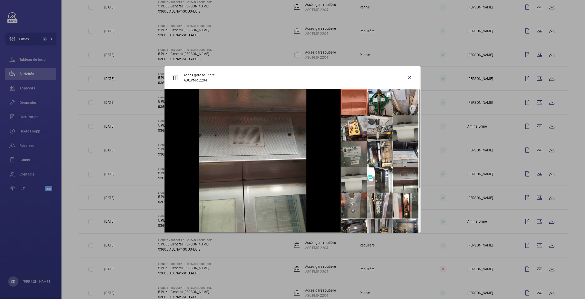
click at [355, 147] on li at bounding box center [354, 154] width 26 height 26
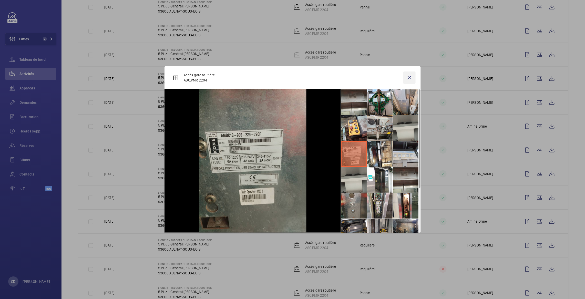
click at [409, 79] on wm-front-icon-button at bounding box center [410, 78] width 12 height 12
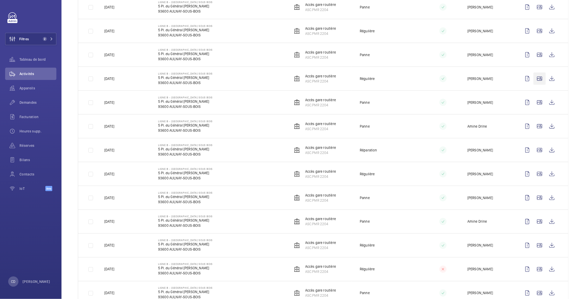
click at [536, 80] on wm-front-icon-button at bounding box center [540, 79] width 12 height 12
click at [538, 30] on wm-front-icon-button at bounding box center [540, 31] width 12 height 12
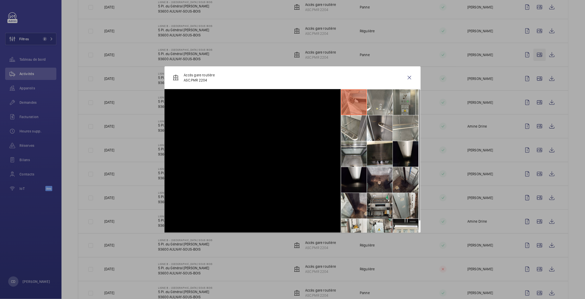
click at [410, 67] on td "Panne" at bounding box center [385, 55] width 67 height 24
click at [537, 61] on wm-front-icon-button at bounding box center [540, 55] width 12 height 12
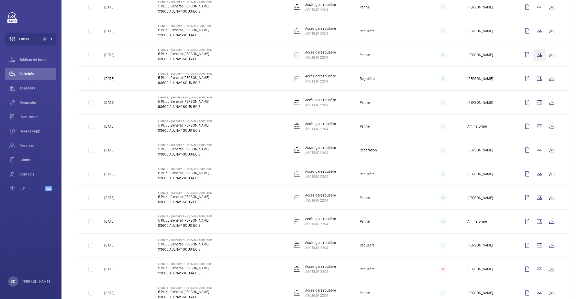
click at [537, 76] on div at bounding box center [292, 149] width 585 height 299
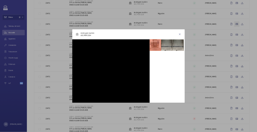
scroll to position [108, 0]
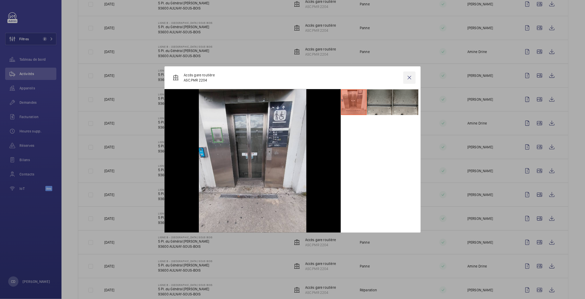
click at [410, 77] on wm-front-icon-button at bounding box center [410, 78] width 12 height 12
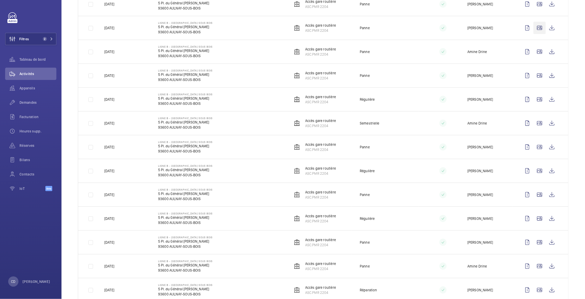
click at [539, 26] on wm-front-icon-button at bounding box center [540, 28] width 12 height 12
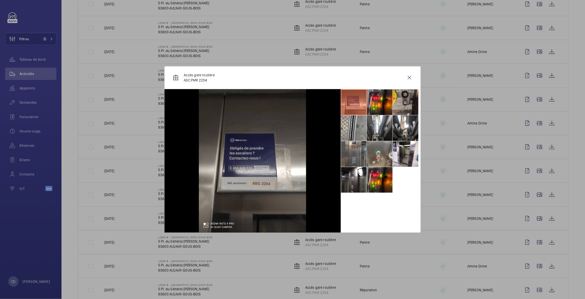
click at [348, 156] on li at bounding box center [354, 154] width 26 height 26
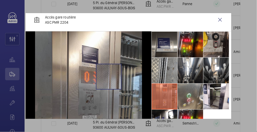
scroll to position [41, 0]
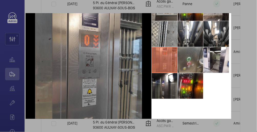
click at [186, 57] on li at bounding box center [191, 60] width 26 height 26
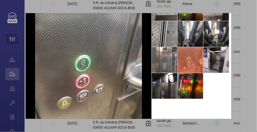
click at [212, 59] on li at bounding box center [217, 60] width 26 height 26
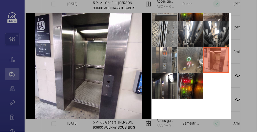
click at [188, 81] on li at bounding box center [191, 86] width 26 height 26
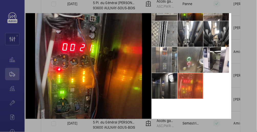
click at [173, 83] on li at bounding box center [165, 86] width 26 height 26
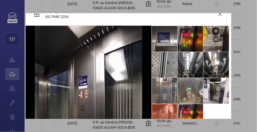
scroll to position [0, 0]
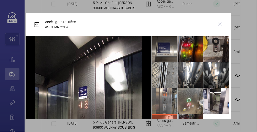
click at [190, 43] on li at bounding box center [191, 49] width 26 height 26
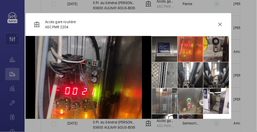
click at [167, 54] on li at bounding box center [165, 49] width 26 height 26
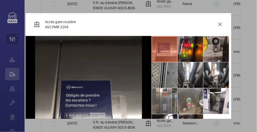
click at [171, 71] on li at bounding box center [165, 75] width 26 height 26
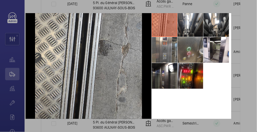
scroll to position [61, 0]
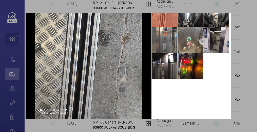
click at [219, 34] on li at bounding box center [217, 40] width 26 height 26
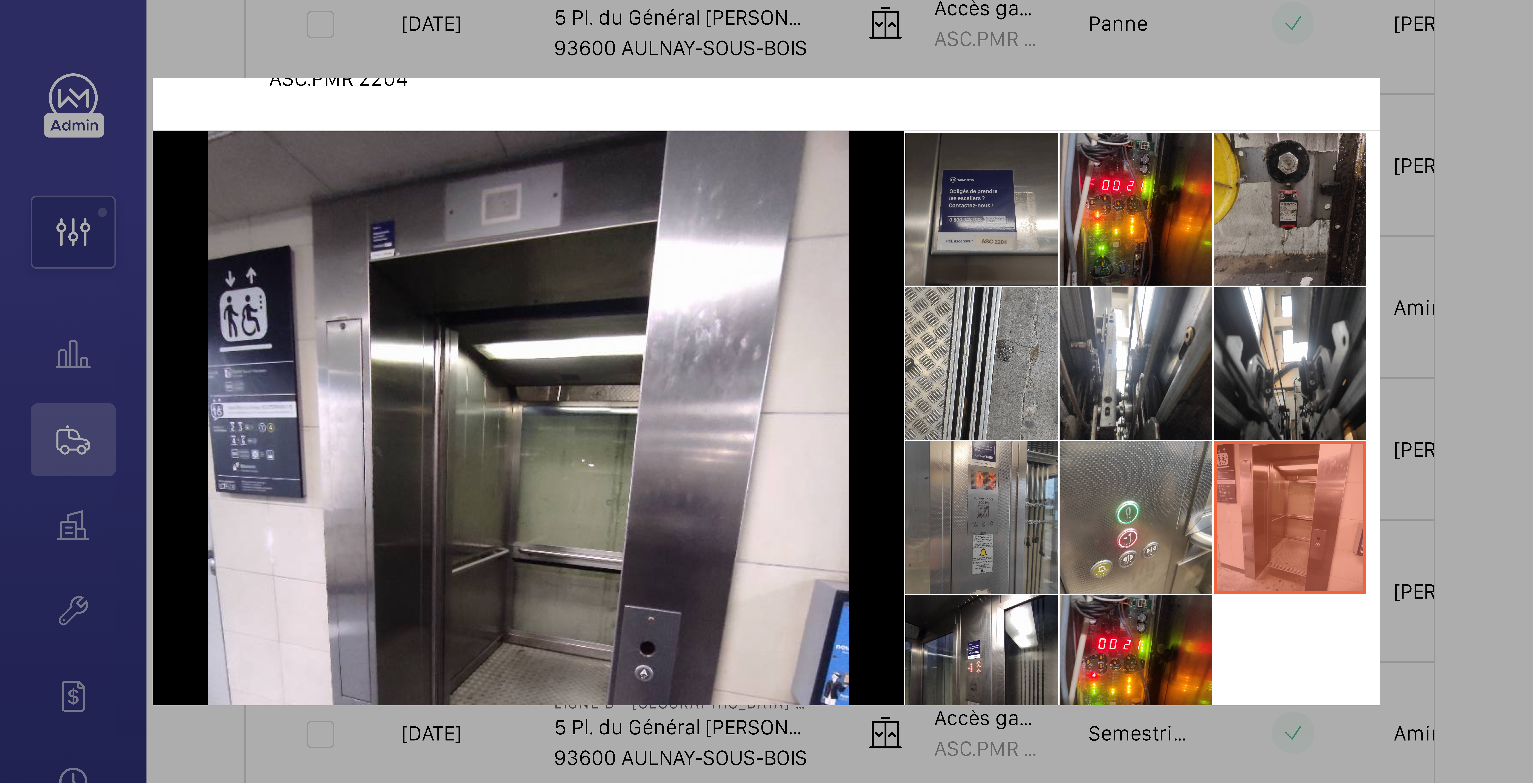
scroll to position [5, 0]
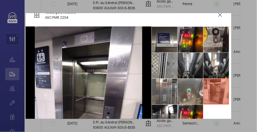
click at [187, 59] on li at bounding box center [191, 66] width 26 height 26
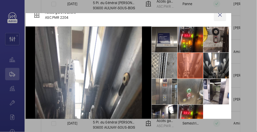
click at [219, 17] on wm-front-icon-button at bounding box center [220, 15] width 12 height 12
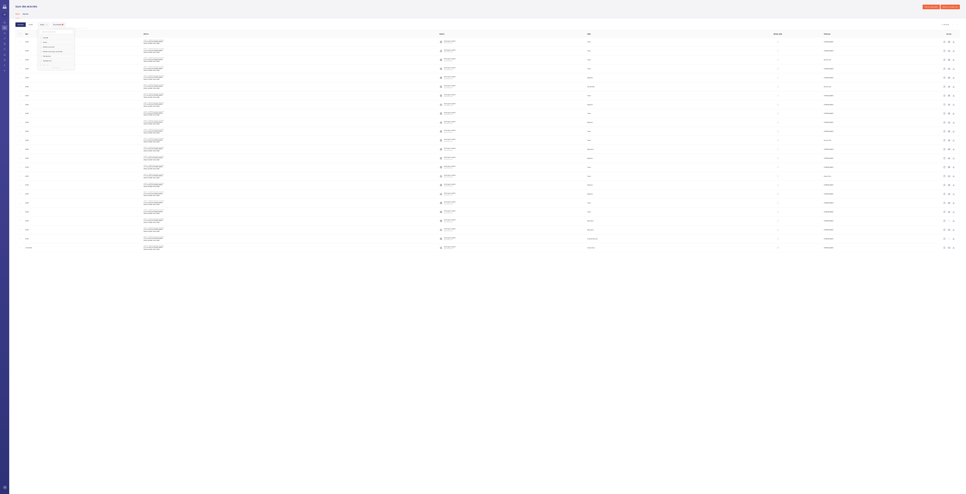
scroll to position [0, 0]
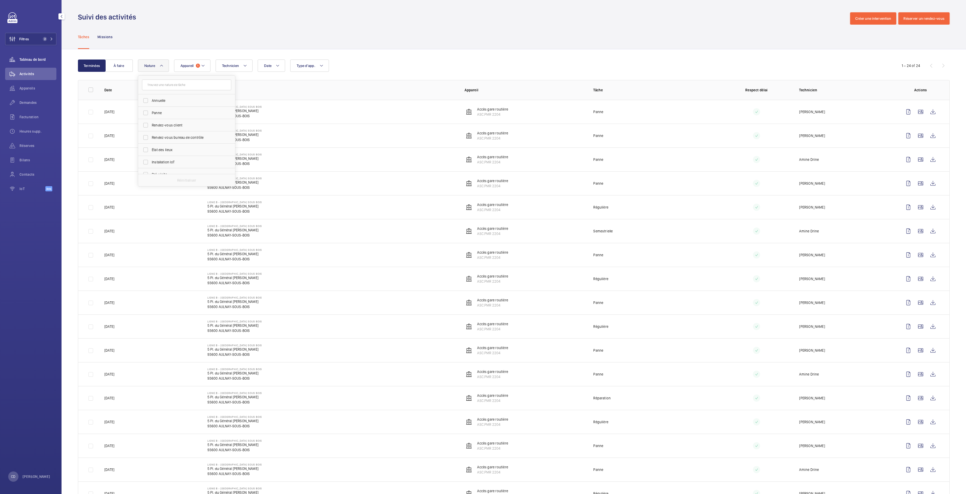
click at [22, 59] on span "Tableau de bord" at bounding box center [37, 59] width 37 height 5
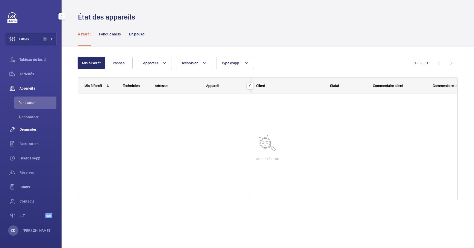
click at [39, 128] on span "Demandes" at bounding box center [37, 129] width 37 height 5
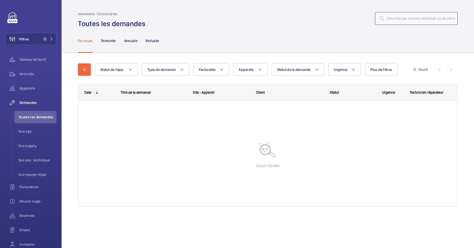
click at [418, 21] on input "text" at bounding box center [416, 18] width 83 height 13
paste input "ASC.PMR 2204"
type input "ASC.PMR 2204"
drag, startPoint x: 417, startPoint y: 18, endPoint x: 339, endPoint y: 23, distance: 78.7
click at [339, 23] on div "ASC.PMR 2204" at bounding box center [302, 18] width 309 height 12
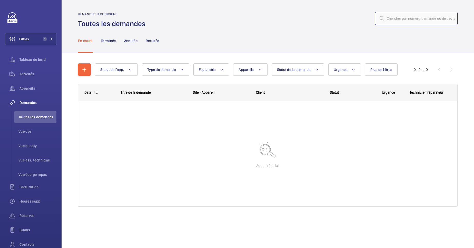
click at [391, 21] on input "text" at bounding box center [416, 18] width 83 height 13
paste input "R20-00126"
type input "R20-00126"
click at [450, 22] on input "R20-00126" at bounding box center [416, 18] width 83 height 13
click at [450, 17] on mat-icon at bounding box center [450, 18] width 6 height 6
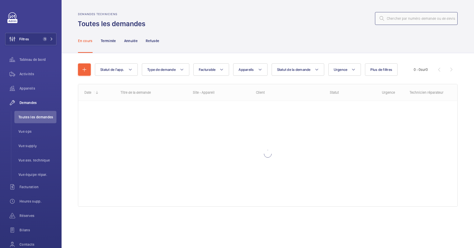
click at [425, 24] on input "text" at bounding box center [416, 18] width 83 height 13
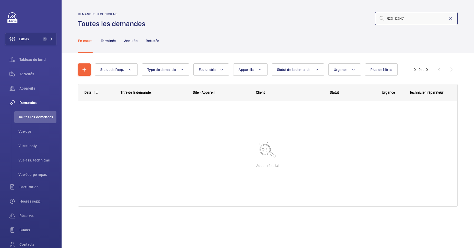
type input "R23-12347"
click at [98, 42] on nav "En cours Terminée Annulée Refusée" at bounding box center [118, 40] width 81 height 24
click at [101, 39] on p "Terminée" at bounding box center [108, 40] width 15 height 5
click at [131, 44] on div "Annulée" at bounding box center [130, 40] width 13 height 24
click at [153, 42] on p "Refusée" at bounding box center [152, 40] width 13 height 5
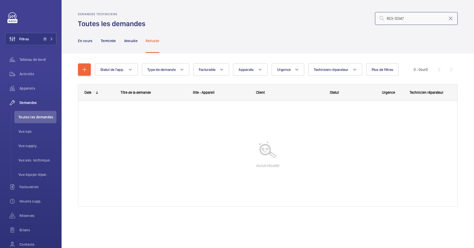
click at [420, 22] on input "R23-12347" at bounding box center [416, 18] width 83 height 13
drag, startPoint x: 386, startPoint y: 20, endPoint x: 389, endPoint y: 18, distance: 3.3
click at [386, 19] on input "R23-12347" at bounding box center [416, 18] width 83 height 13
click at [43, 37] on span "1" at bounding box center [45, 39] width 4 height 4
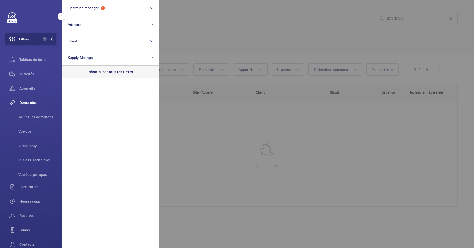
click at [124, 74] on p "Réinitialiser tous les filtres" at bounding box center [110, 71] width 46 height 5
click at [304, 27] on div at bounding box center [396, 124] width 474 height 248
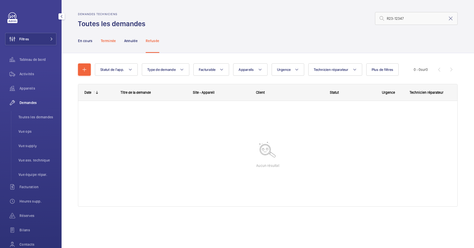
click at [105, 40] on p "Terminée" at bounding box center [108, 40] width 15 height 5
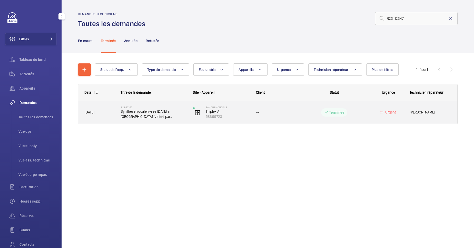
click at [141, 119] on div "R23-12347 Synthèse vocale livrée aujourd'hui à Nanterre (validé par Hamza). Dem…" at bounding box center [154, 112] width 66 height 15
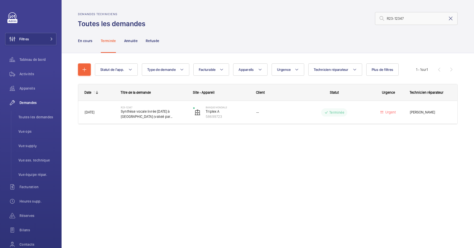
click at [453, 21] on mat-icon at bounding box center [450, 18] width 6 height 6
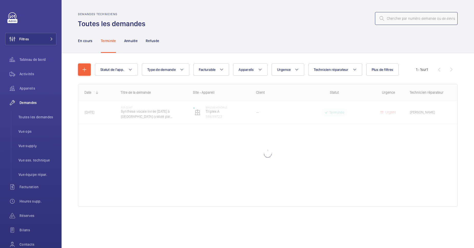
click at [433, 19] on input "text" at bounding box center [416, 18] width 83 height 13
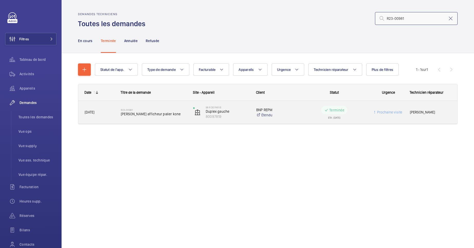
type input "R23-00981"
click at [154, 104] on div "R23-00981 Devis afficheur palier kone" at bounding box center [151, 112] width 72 height 23
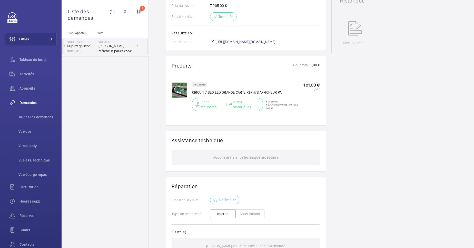
scroll to position [246, 0]
click at [275, 93] on p "CIRCUIT 7 SEG LED ORANGE CARTE F2KH7S AFFICHEUR PA" at bounding box center [247, 92] width 111 height 5
click at [179, 93] on img at bounding box center [179, 89] width 15 height 15
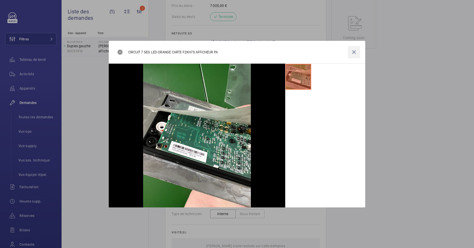
click at [351, 56] on wm-front-icon-button at bounding box center [354, 52] width 12 height 12
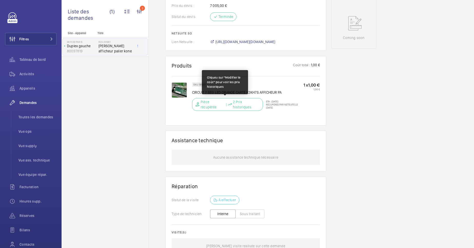
click at [253, 106] on p "2 Prix historiques" at bounding box center [246, 104] width 27 height 10
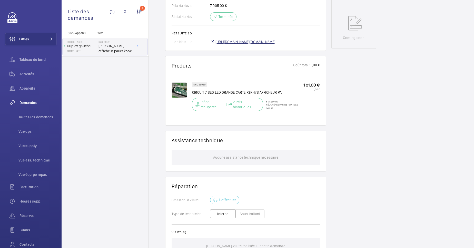
click at [257, 43] on span "https://6461500.app.netsuite.com/app/accounting/transactions/salesord.nl?id=106…" at bounding box center [245, 41] width 60 height 5
click at [179, 92] on img at bounding box center [179, 89] width 15 height 15
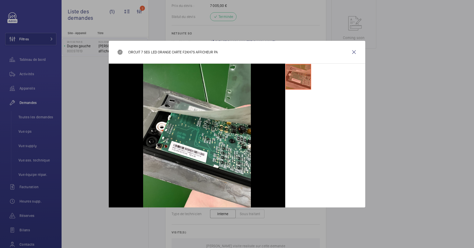
click at [300, 79] on li at bounding box center [298, 77] width 26 height 26
click at [358, 53] on wm-front-icon-button at bounding box center [354, 52] width 12 height 12
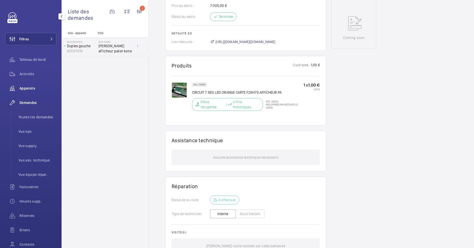
click at [36, 83] on div "Appareils" at bounding box center [30, 88] width 51 height 12
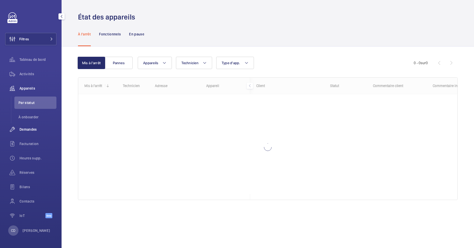
click at [27, 124] on div "Demandes" at bounding box center [30, 129] width 51 height 12
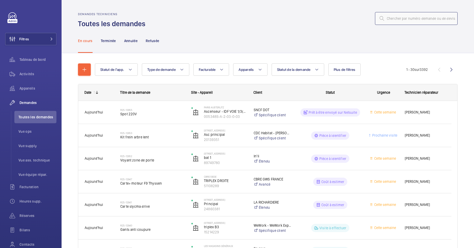
click at [412, 23] on input "text" at bounding box center [416, 18] width 83 height 13
paste input "R23-11835"
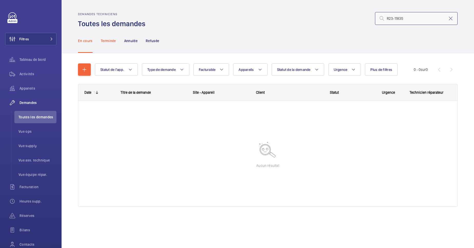
type input "R23-11835"
click at [116, 40] on p "Terminée" at bounding box center [108, 40] width 15 height 5
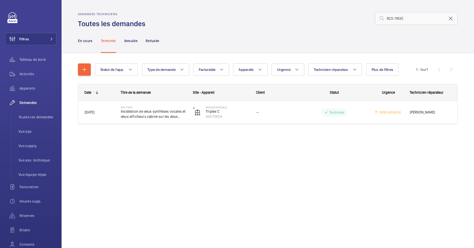
click at [450, 18] on mat-icon at bounding box center [450, 18] width 6 height 6
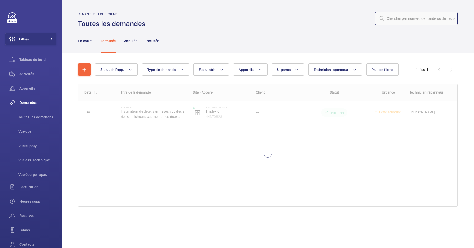
click at [415, 17] on input "text" at bounding box center [416, 18] width 83 height 13
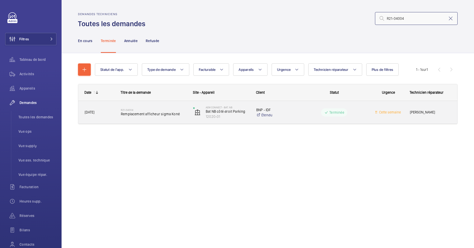
type input "R21-04004"
click at [305, 109] on wm-front-pills-cell "Terminée" at bounding box center [334, 112] width 66 height 8
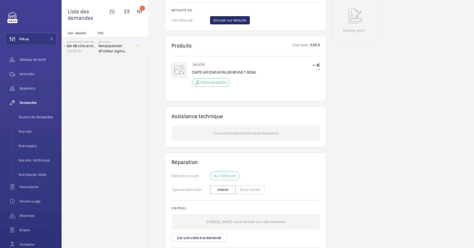
scroll to position [299, 0]
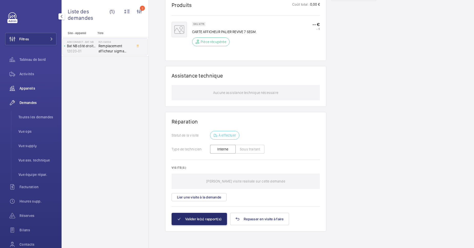
click at [20, 89] on span "Appareils" at bounding box center [37, 88] width 37 height 5
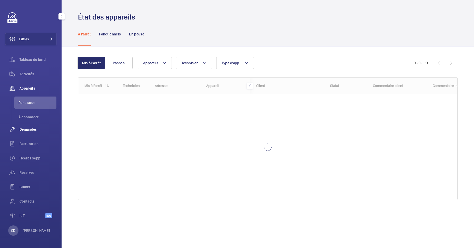
click at [30, 129] on span "Demandes" at bounding box center [37, 129] width 37 height 5
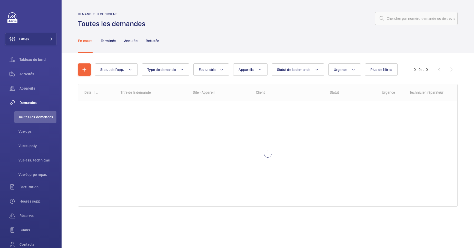
click at [433, 11] on wm-front-admin-header "Demandes techniciens Toutes les demandes" at bounding box center [268, 14] width 412 height 28
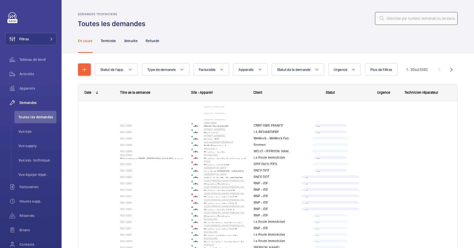
click at [431, 17] on input "text" at bounding box center [416, 18] width 83 height 13
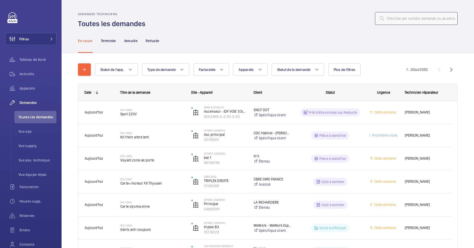
paste input "R24-05169"
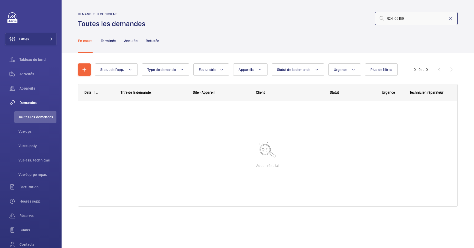
type input "R24-05169"
click at [100, 44] on nav "En cours Terminée Annulée Refusée" at bounding box center [118, 40] width 81 height 24
click at [105, 40] on p "Terminée" at bounding box center [108, 40] width 15 height 5
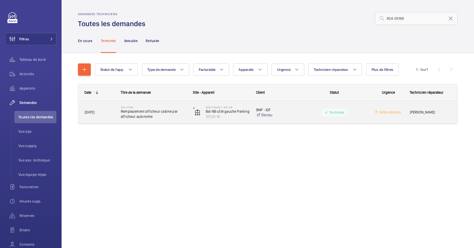
click at [176, 117] on span "Remplacement afficheur cabine par afficheur autonome" at bounding box center [154, 114] width 66 height 10
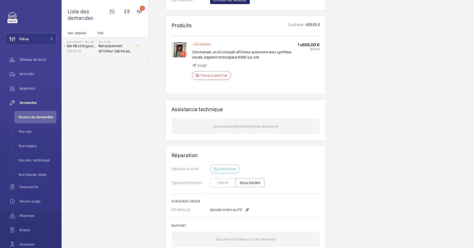
scroll to position [328, 0]
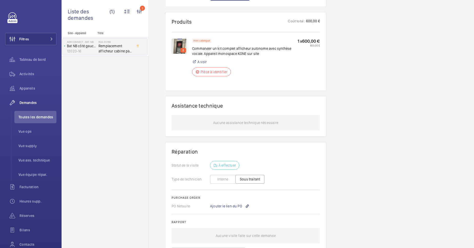
click at [182, 46] on img at bounding box center [179, 45] width 15 height 15
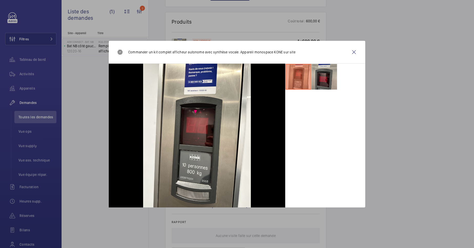
click at [323, 79] on li at bounding box center [324, 77] width 26 height 26
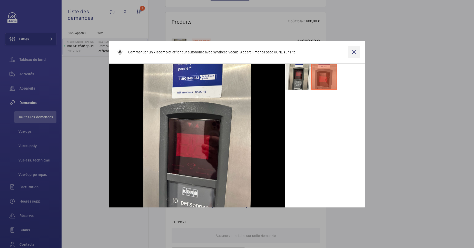
click at [354, 50] on wm-front-icon-button at bounding box center [354, 52] width 12 height 12
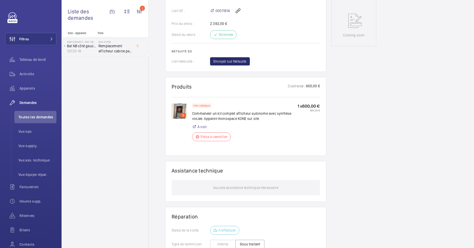
scroll to position [251, 0]
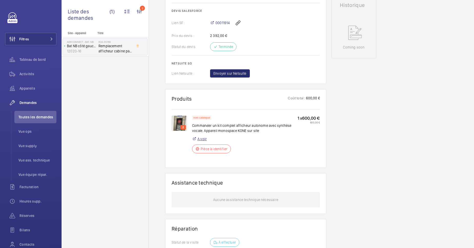
click at [205, 137] on link "A voir" at bounding box center [201, 138] width 9 height 5
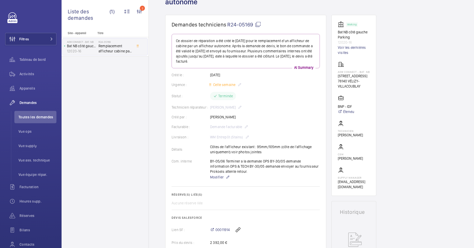
scroll to position [38, 0]
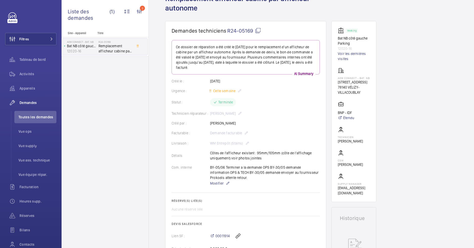
click at [258, 30] on mat-icon at bounding box center [258, 30] width 6 height 6
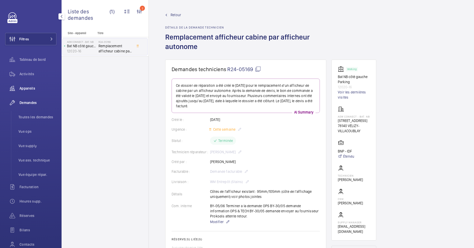
click at [33, 85] on div "Appareils" at bounding box center [30, 88] width 51 height 12
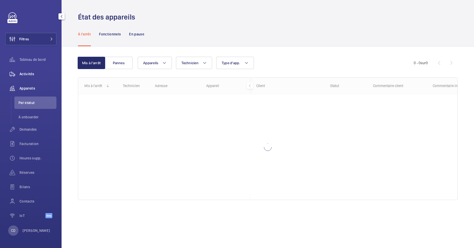
click at [32, 73] on span "Activités" at bounding box center [37, 73] width 37 height 5
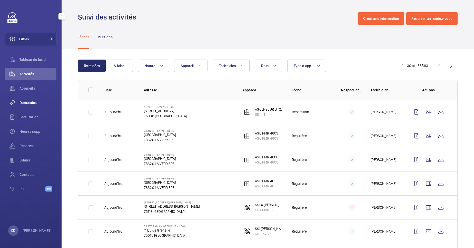
click at [25, 105] on div "Demandes" at bounding box center [30, 102] width 51 height 12
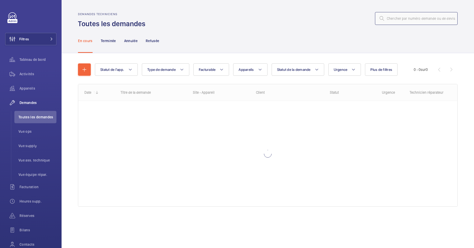
click at [450, 14] on input "text" at bounding box center [416, 18] width 83 height 13
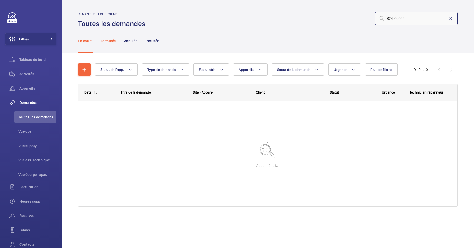
type input "R24-05033"
click at [114, 44] on div "Terminée" at bounding box center [108, 40] width 15 height 24
click at [408, 17] on input "R24-05033" at bounding box center [416, 18] width 83 height 13
click at [136, 42] on p "Annulée" at bounding box center [130, 40] width 13 height 5
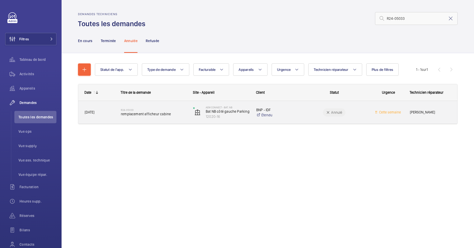
click at [168, 107] on div "R24-05033 remplacement afficheur cabine" at bounding box center [154, 112] width 66 height 15
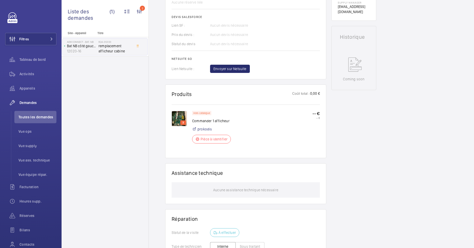
scroll to position [236, 0]
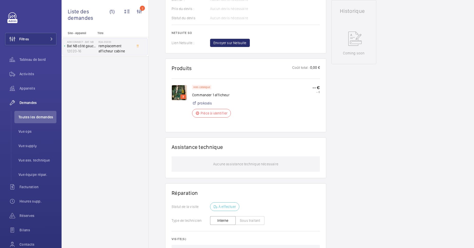
click at [199, 89] on div "Hors catalogue" at bounding box center [201, 87] width 19 height 4
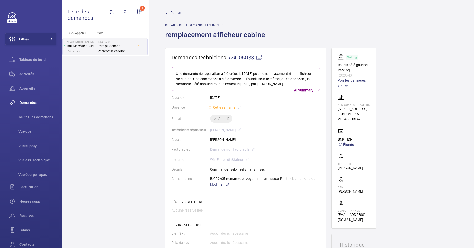
scroll to position [0, 0]
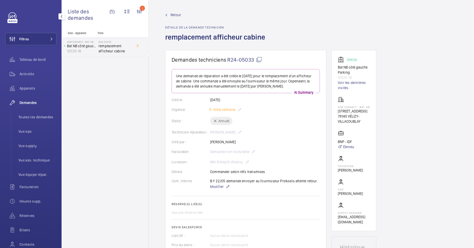
click at [26, 102] on span "Demandes" at bounding box center [37, 102] width 37 height 5
click at [33, 114] on li "Toutes les demandes" at bounding box center [35, 117] width 42 height 12
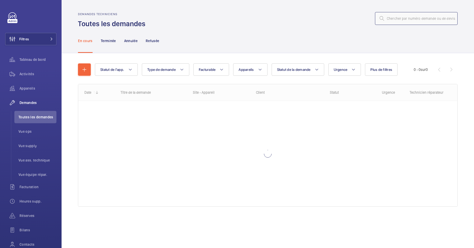
click at [415, 21] on input "text" at bounding box center [416, 18] width 83 height 13
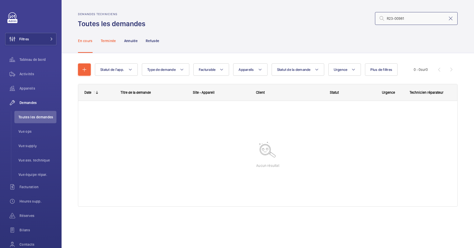
type input "R23-00981"
click at [115, 44] on div "Terminée" at bounding box center [108, 40] width 15 height 24
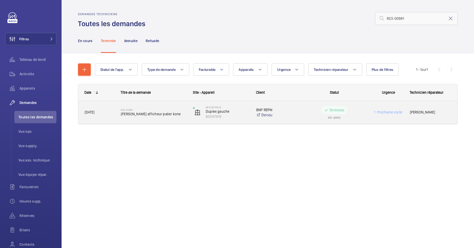
click at [173, 116] on span "Devis afficheur palier kone" at bounding box center [154, 113] width 66 height 5
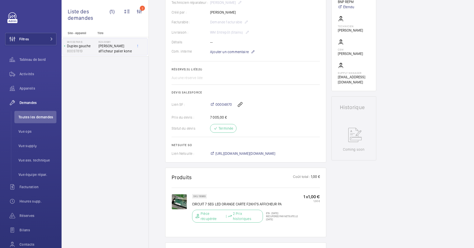
scroll to position [154, 0]
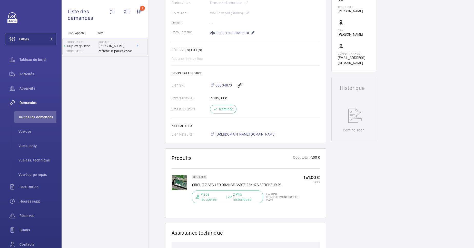
click at [225, 135] on span "https://6461500.app.netsuite.com/app/accounting/transactions/salesord.nl?id=106…" at bounding box center [245, 134] width 60 height 5
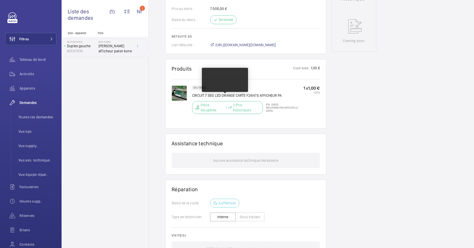
scroll to position [231, 0]
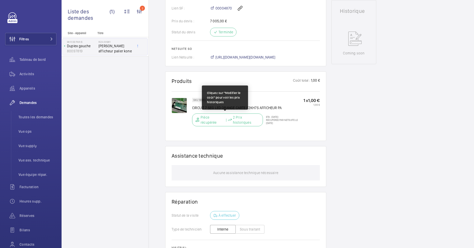
click at [234, 117] on p "2 Prix historiques" at bounding box center [246, 120] width 27 height 10
drag, startPoint x: 234, startPoint y: 117, endPoint x: 254, endPoint y: 119, distance: 19.8
click at [254, 119] on p "2 Prix historiques" at bounding box center [246, 120] width 27 height 10
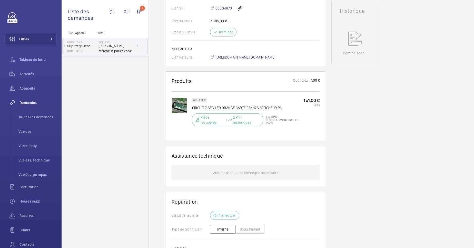
click at [256, 135] on wm-front-card "Produits Coût total : 1,00 € SKU 18989 CIRCUIT 7 SEG LED ORANGE CARTE F2KH7S AF…" at bounding box center [245, 105] width 161 height 69
click at [207, 120] on p "Pièce récupérée" at bounding box center [212, 120] width 24 height 10
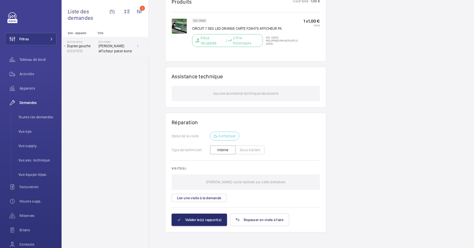
scroll to position [311, 0]
click at [37, 75] on span "Activités" at bounding box center [37, 73] width 37 height 5
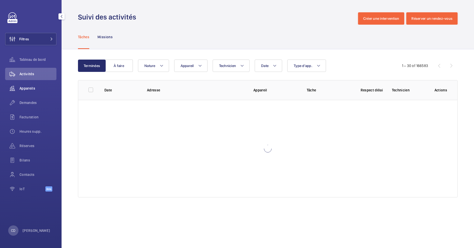
click at [26, 91] on div "Appareils" at bounding box center [30, 88] width 51 height 12
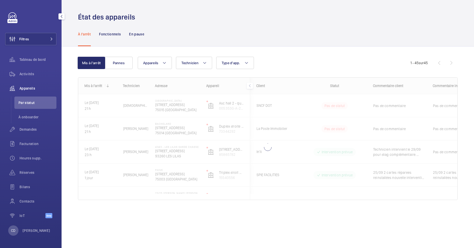
drag, startPoint x: 28, startPoint y: 131, endPoint x: 56, endPoint y: 136, distance: 28.9
click at [28, 130] on span "Demandes" at bounding box center [37, 129] width 37 height 5
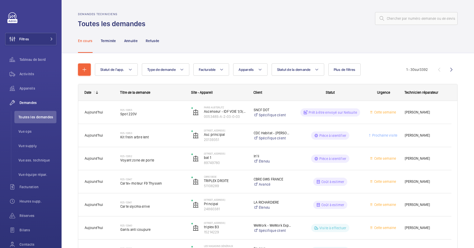
click at [228, 23] on div at bounding box center [302, 18] width 309 height 12
click at [241, 66] on button "Appareils" at bounding box center [250, 69] width 34 height 12
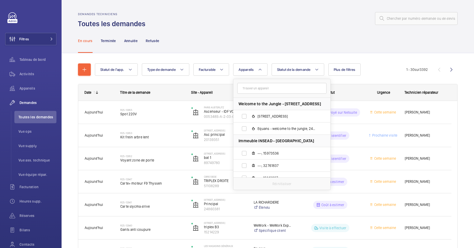
type input "ASC.PMR 2020 ASC.PMR 2021"
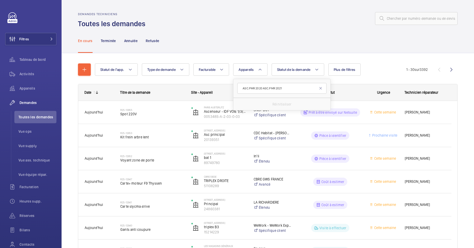
drag, startPoint x: 264, startPoint y: 87, endPoint x: 229, endPoint y: 90, distance: 35.5
click at [257, 69] on button "Appareils" at bounding box center [250, 69] width 34 height 12
type input "ASC.PMR 2021"
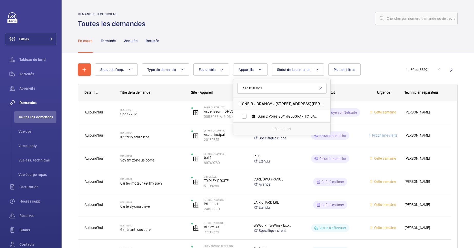
drag, startPoint x: 264, startPoint y: 88, endPoint x: 229, endPoint y: 93, distance: 34.7
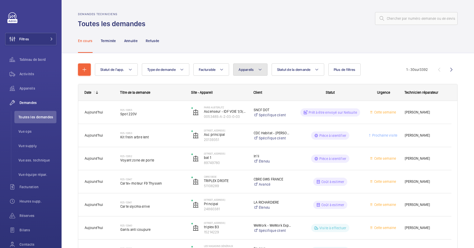
click at [253, 70] on span "Appareils" at bounding box center [245, 69] width 15 height 4
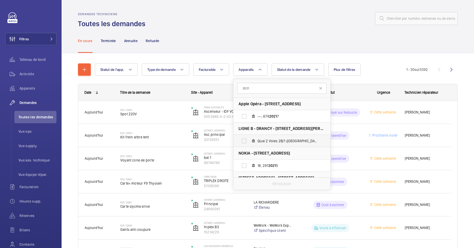
type input "2021"
click at [260, 136] on label "Quai 2 Voies 2B/1 (Paris), ASC.PMR 2021" at bounding box center [277, 141] width 89 height 12
click at [249, 136] on input "Quai 2 Voies 2B/1 (Paris), ASC.PMR 2021" at bounding box center [244, 141] width 10 height 10
checkbox input "true"
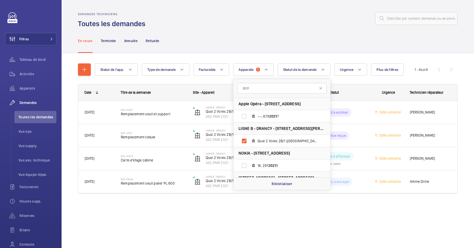
click at [292, 42] on div "En cours Terminée Annulée Refusée" at bounding box center [267, 40] width 379 height 24
